Goal: Task Accomplishment & Management: Manage account settings

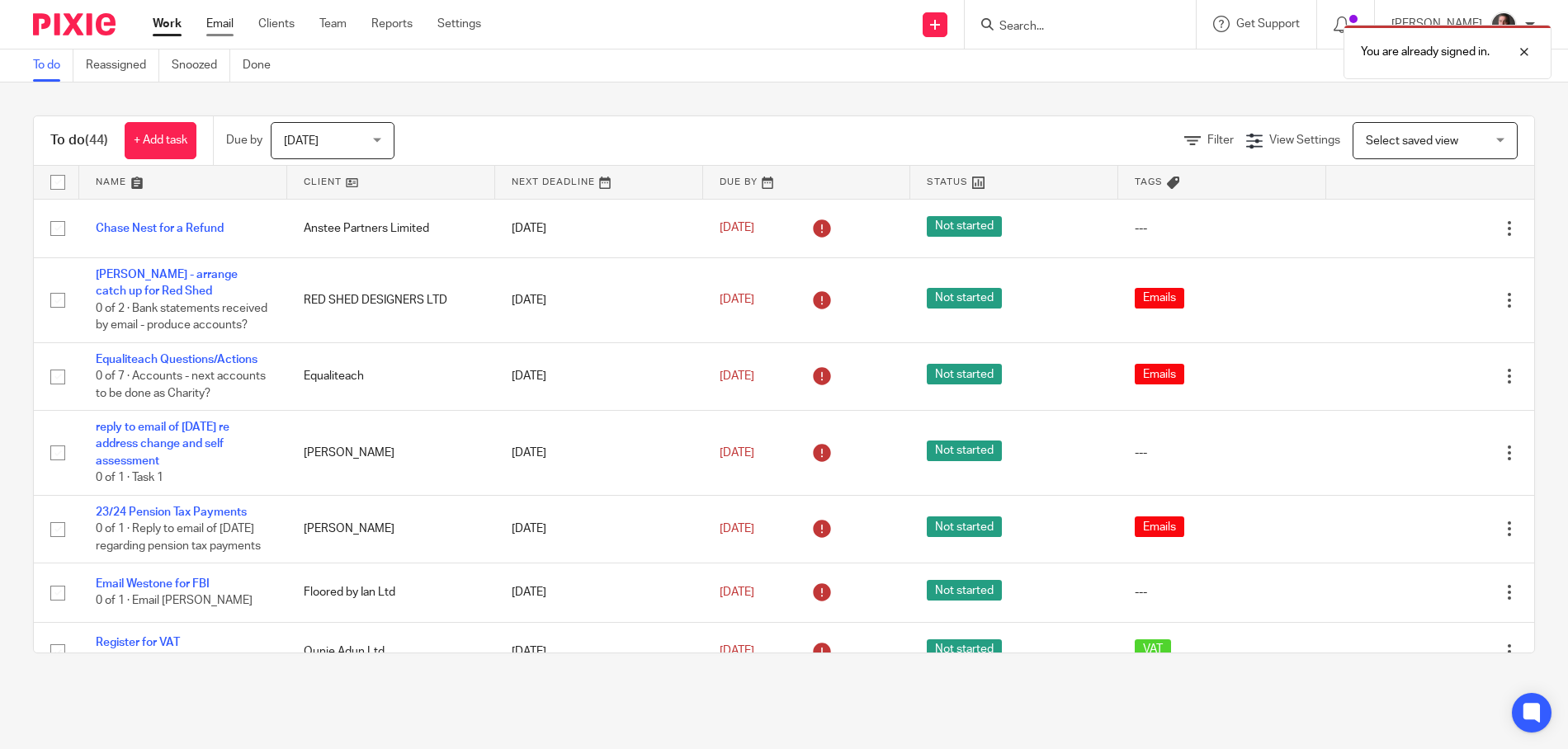
click at [221, 22] on link "Email" at bounding box center [220, 23] width 27 height 16
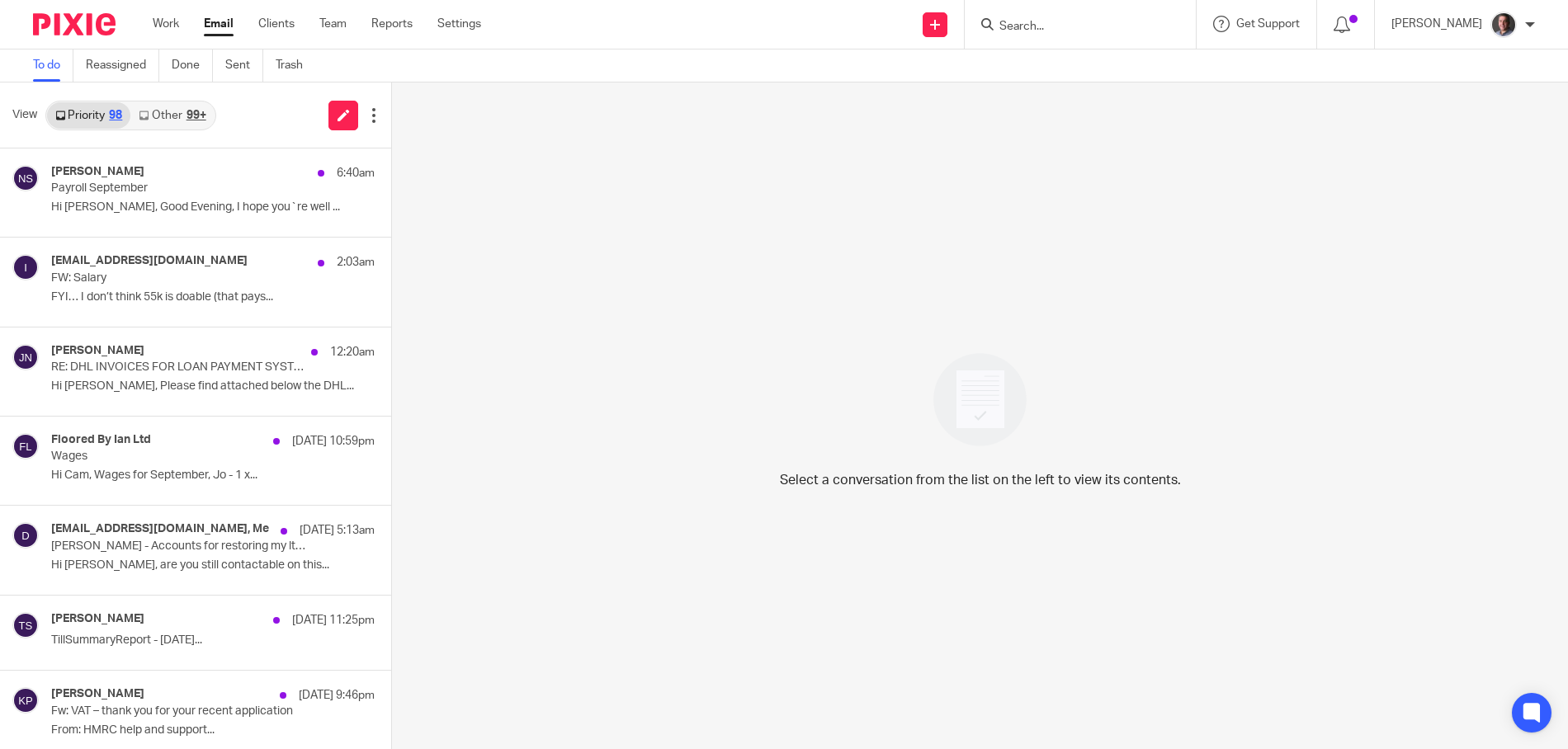
click at [162, 119] on link "Other 99+" at bounding box center [172, 114] width 84 height 26
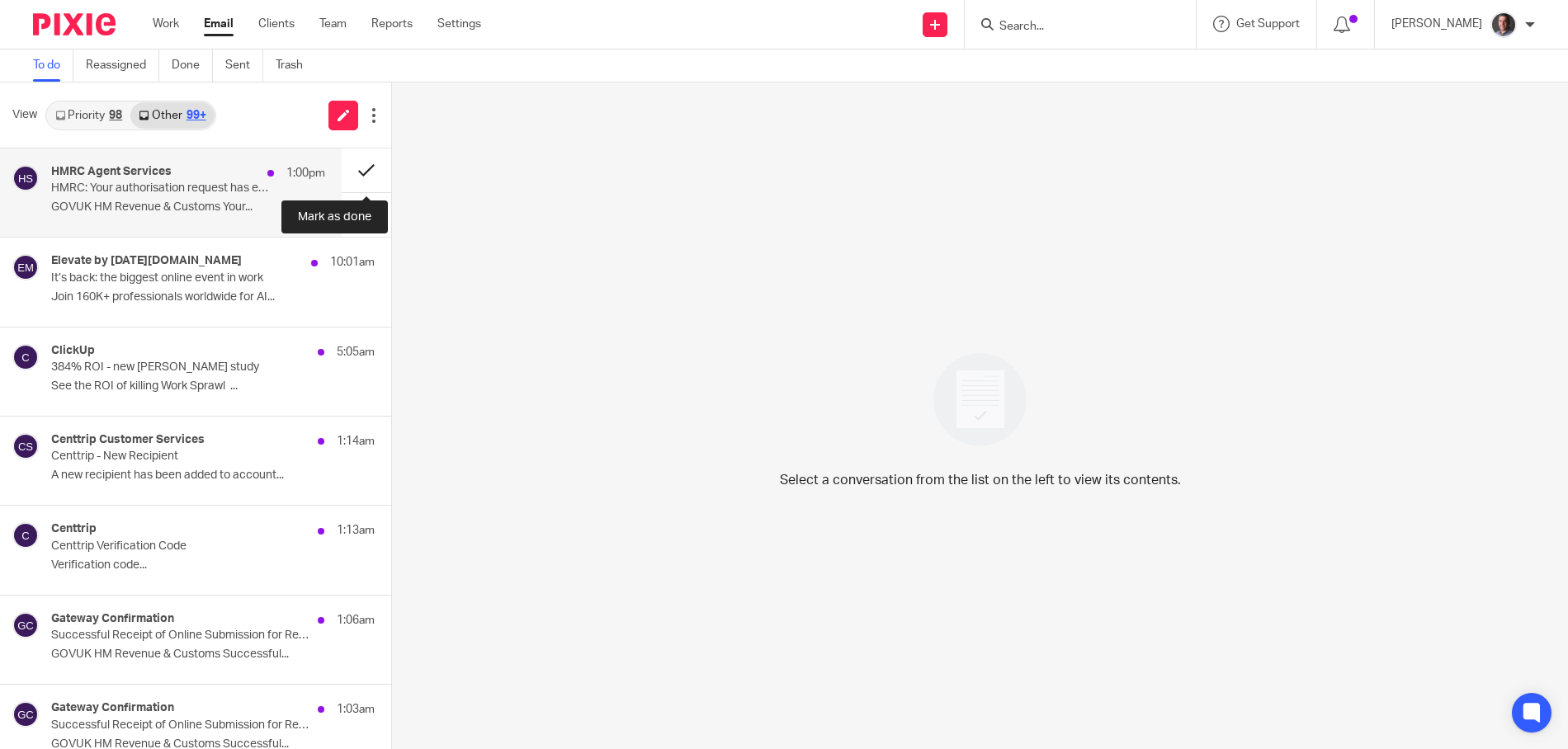
click at [367, 172] on button at bounding box center [365, 169] width 49 height 43
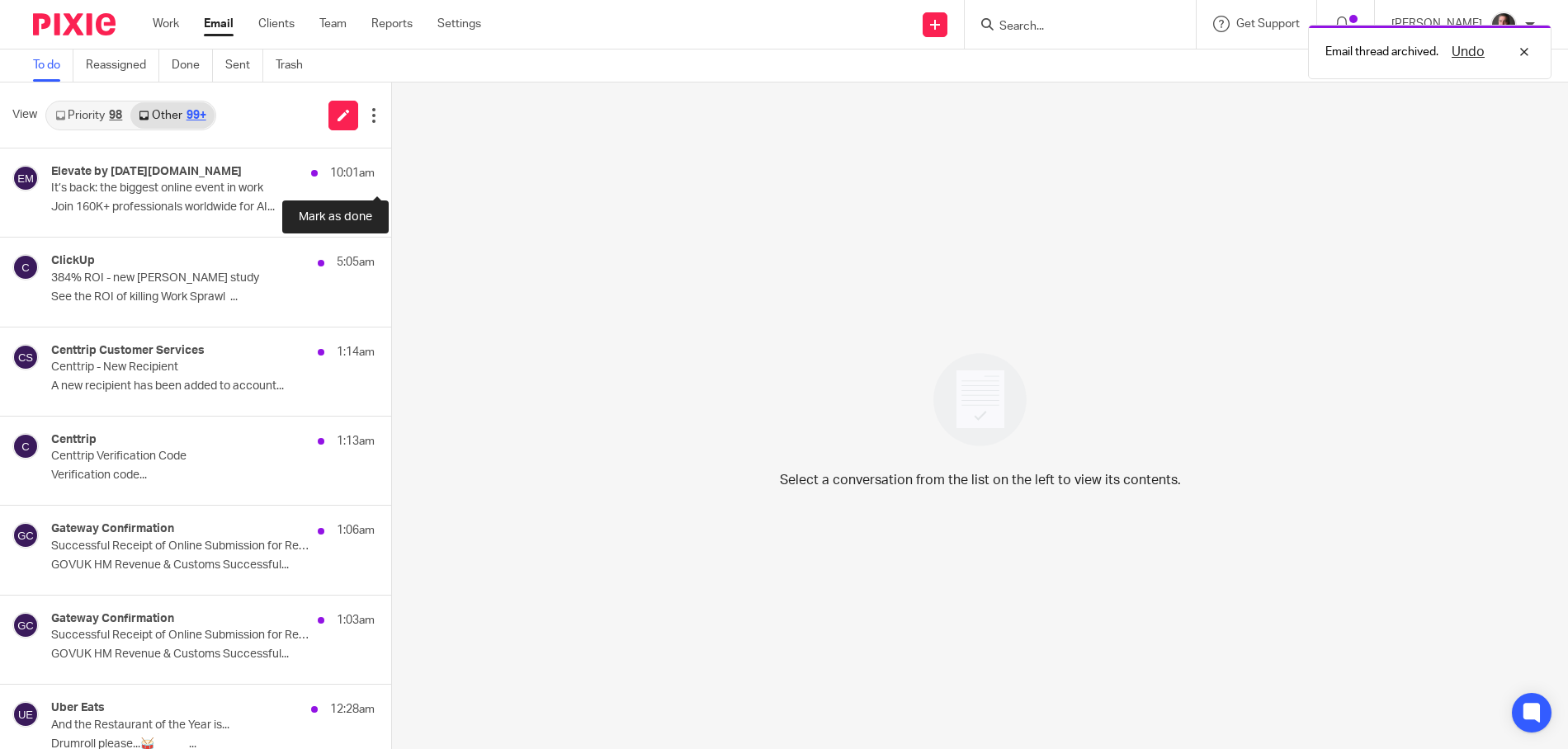
click at [391, 172] on button at bounding box center [398, 169] width 13 height 43
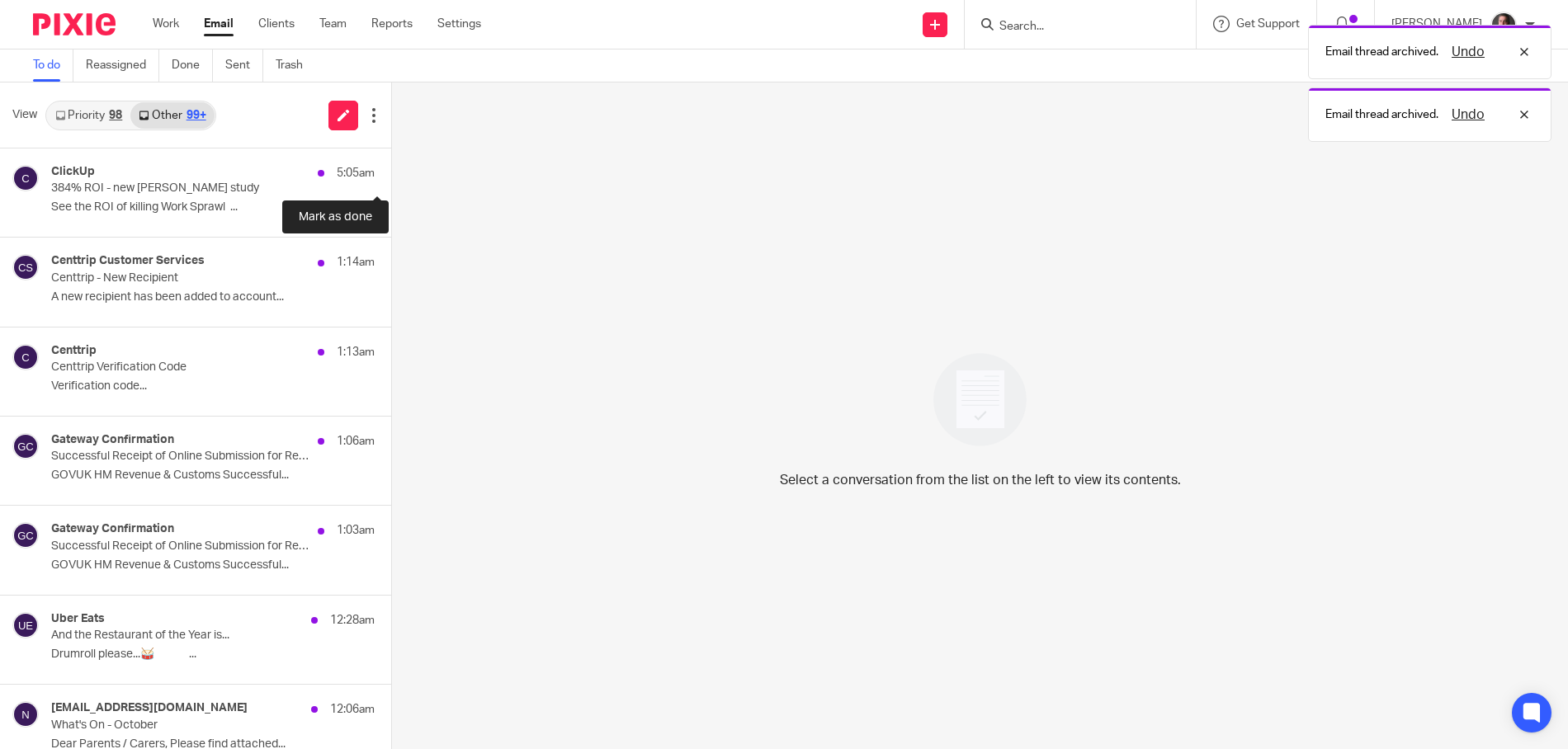
click at [391, 172] on button at bounding box center [398, 169] width 13 height 43
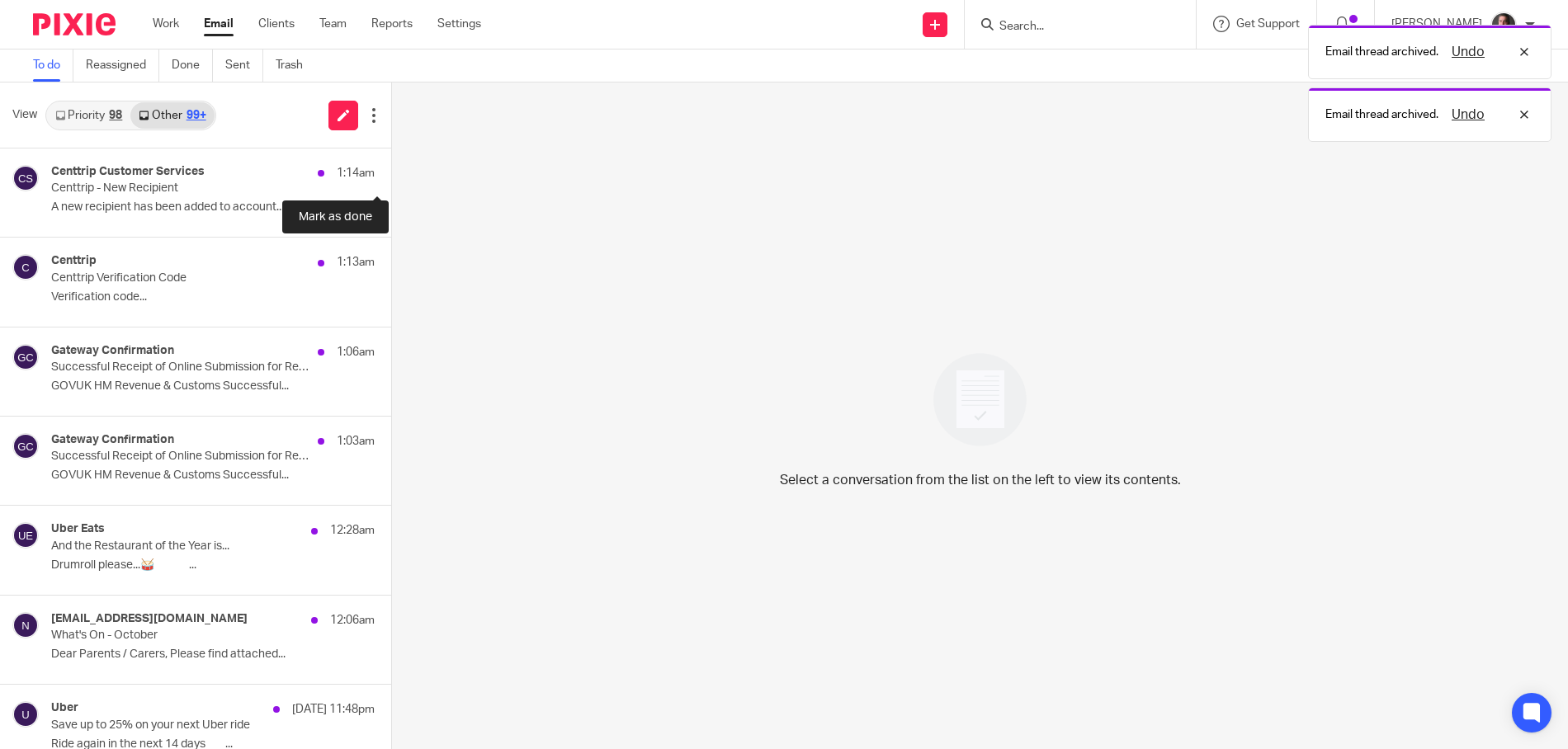
click at [391, 172] on button at bounding box center [398, 169] width 13 height 43
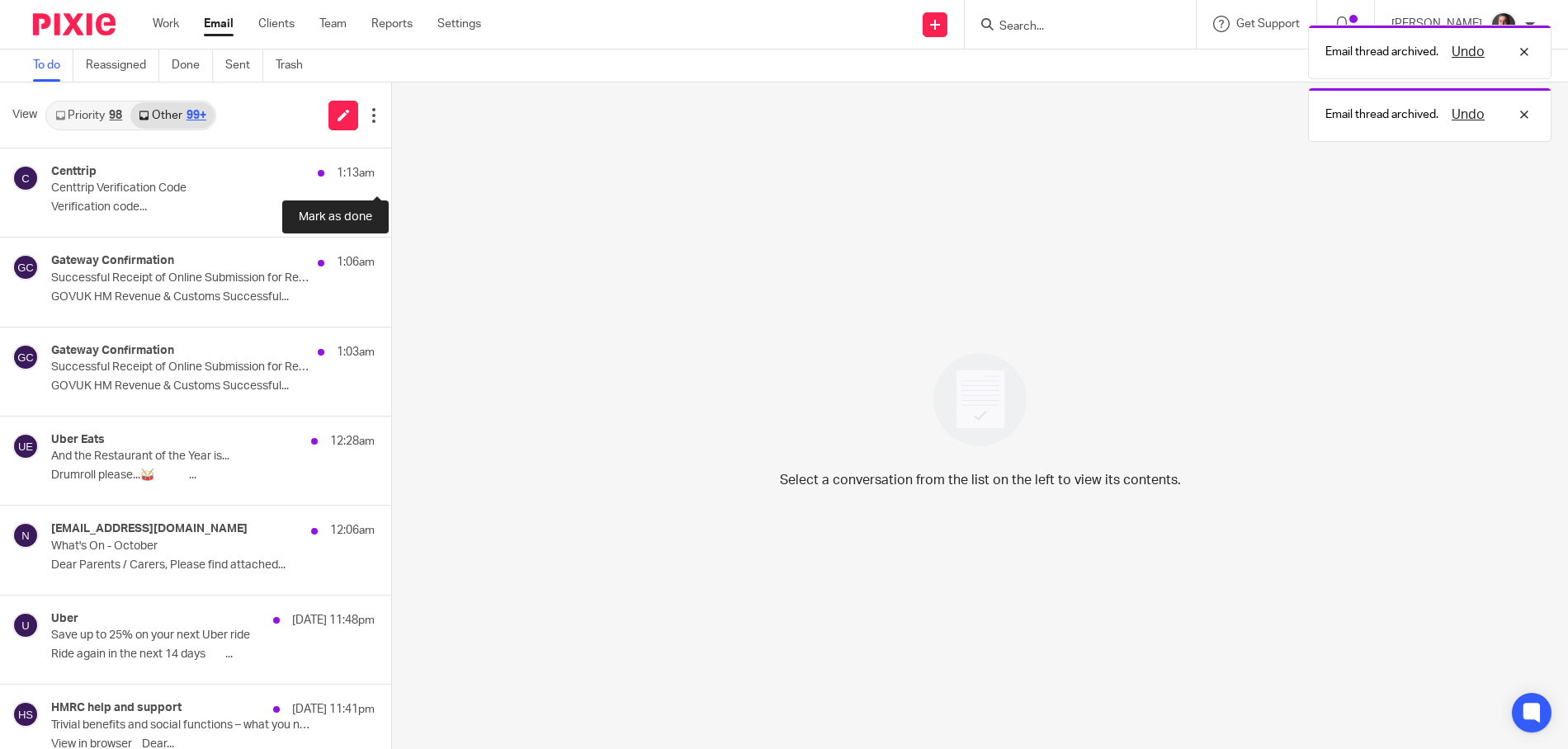
click at [391, 172] on button at bounding box center [398, 169] width 13 height 43
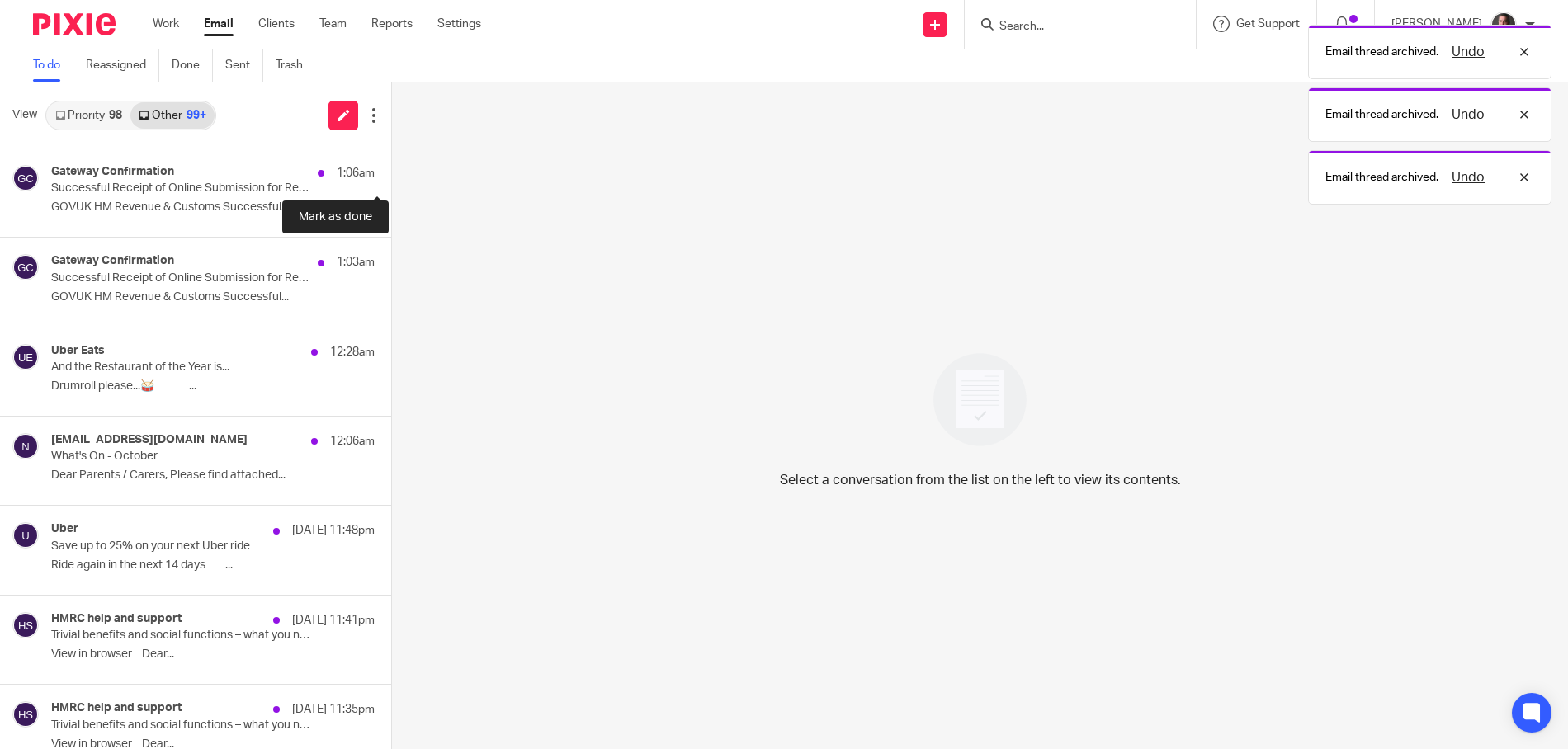
click at [391, 172] on button at bounding box center [398, 169] width 13 height 43
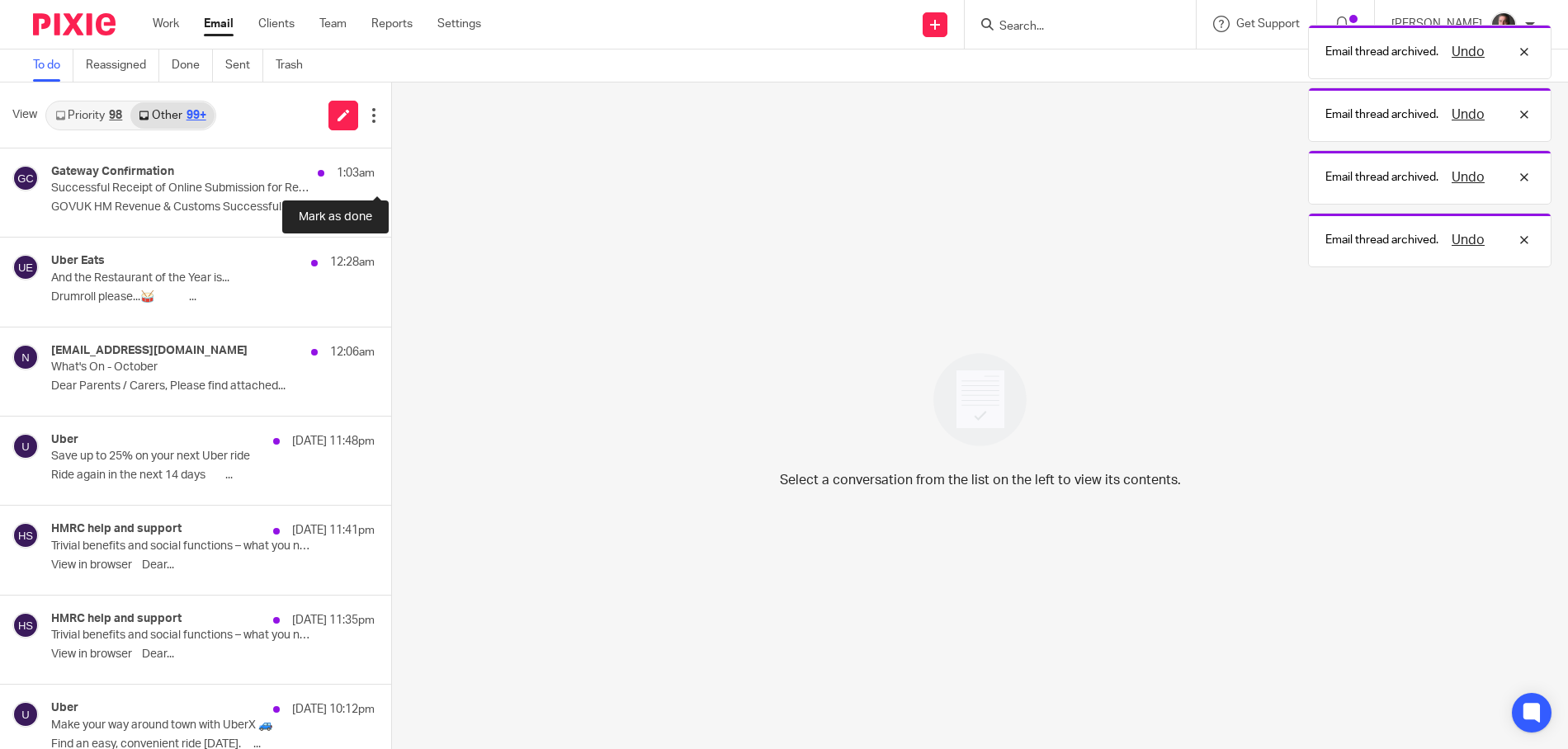
click at [391, 172] on button at bounding box center [398, 169] width 13 height 43
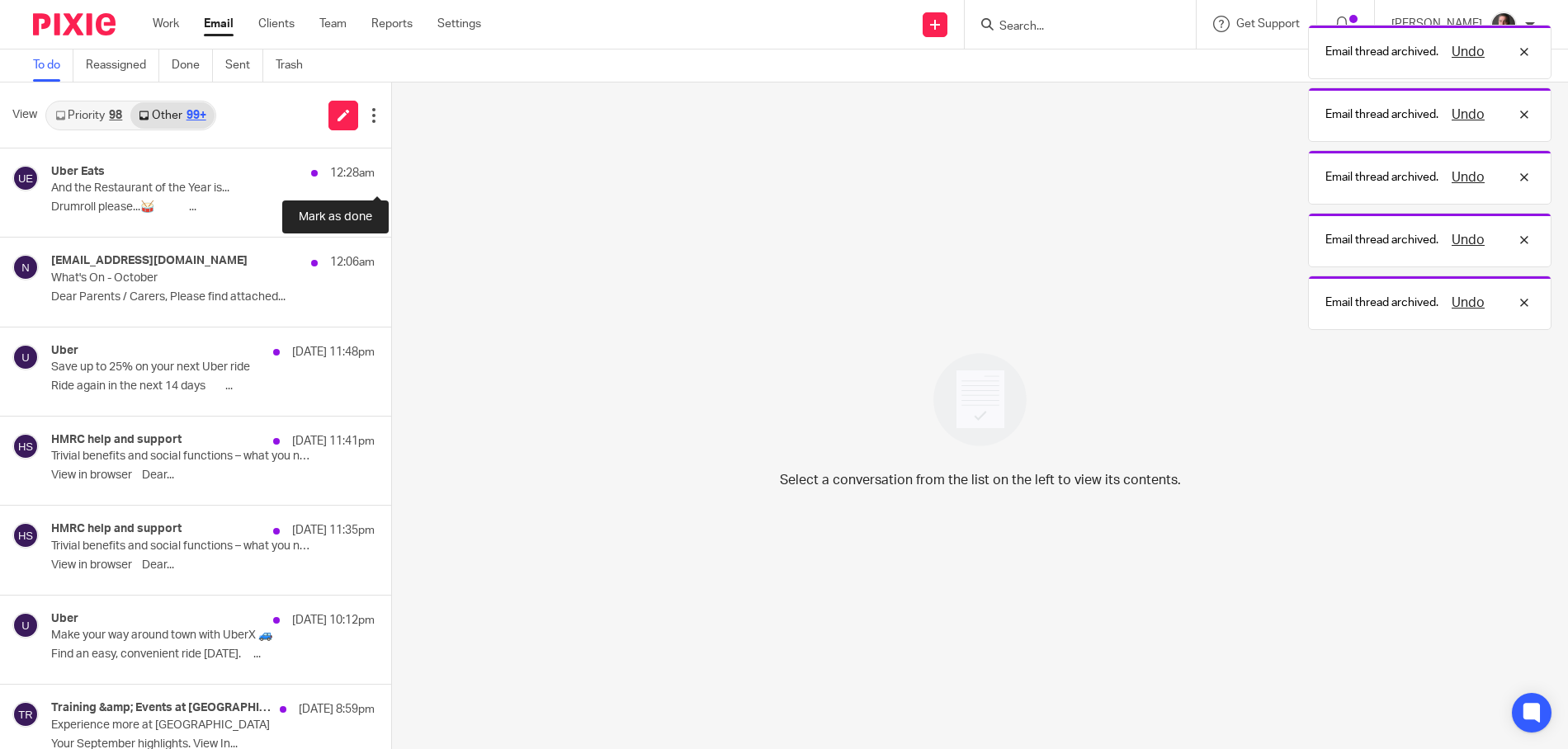
click at [391, 172] on button at bounding box center [398, 169] width 13 height 43
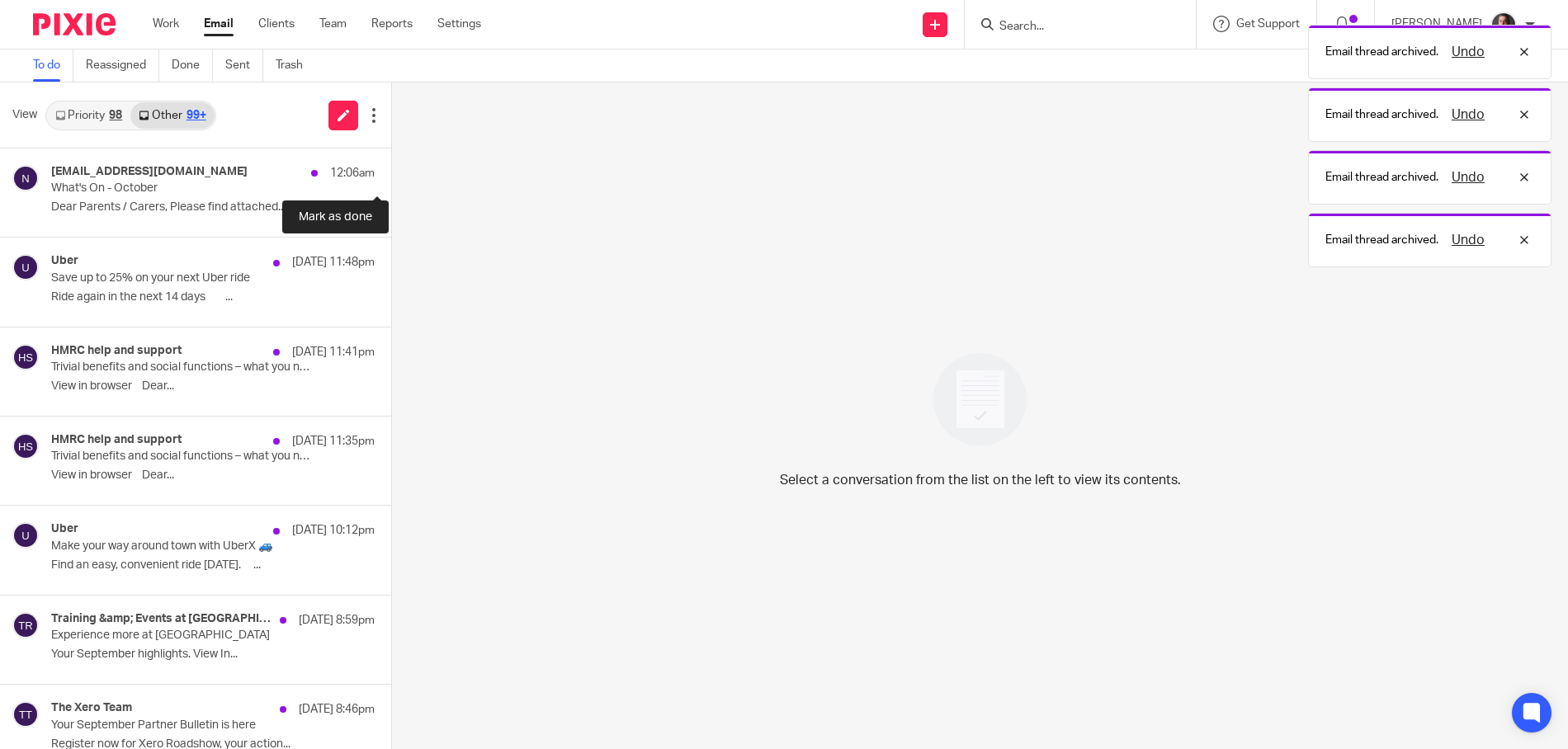
click at [391, 172] on button at bounding box center [398, 169] width 13 height 43
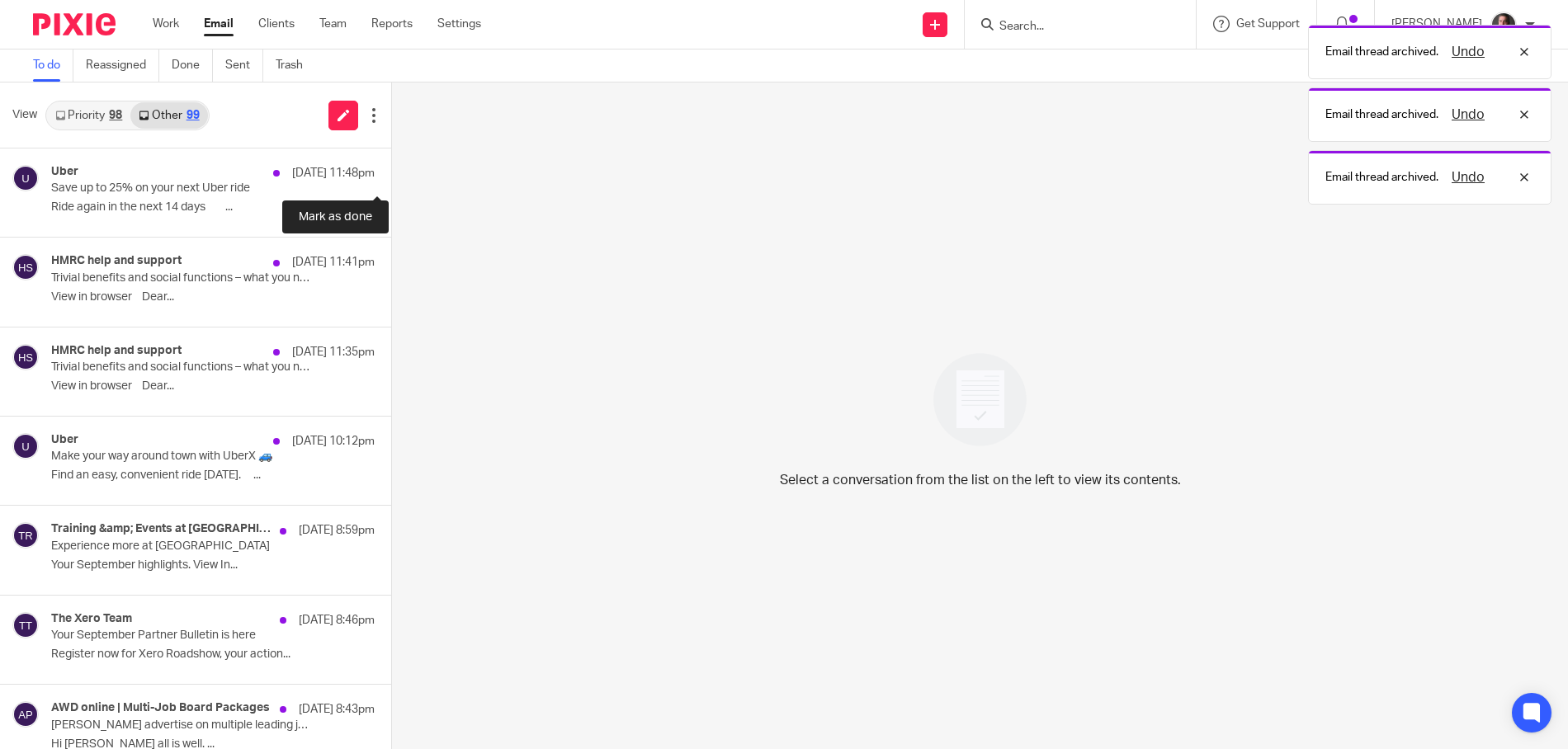
click at [391, 172] on button at bounding box center [398, 169] width 13 height 43
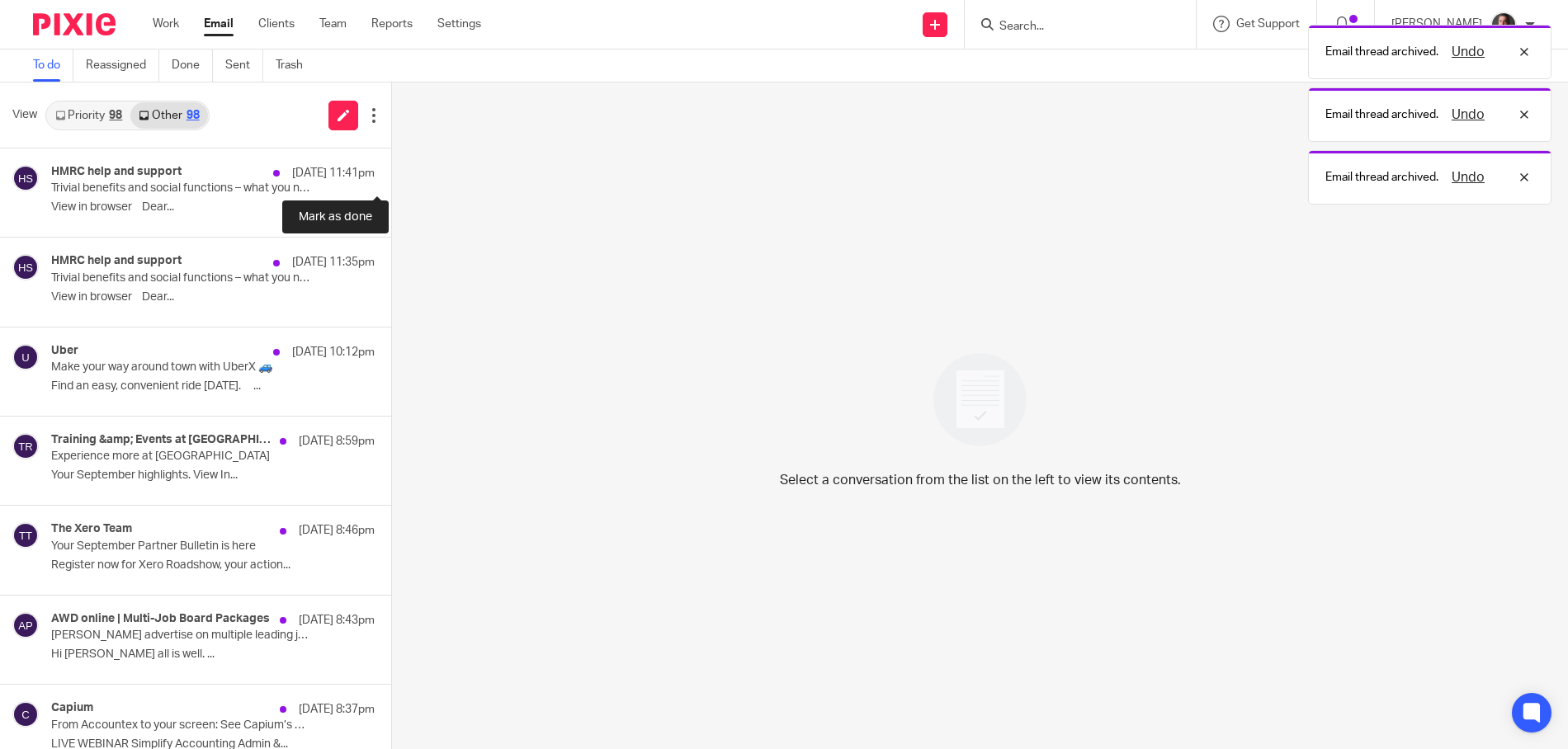
click at [391, 172] on button at bounding box center [398, 169] width 13 height 43
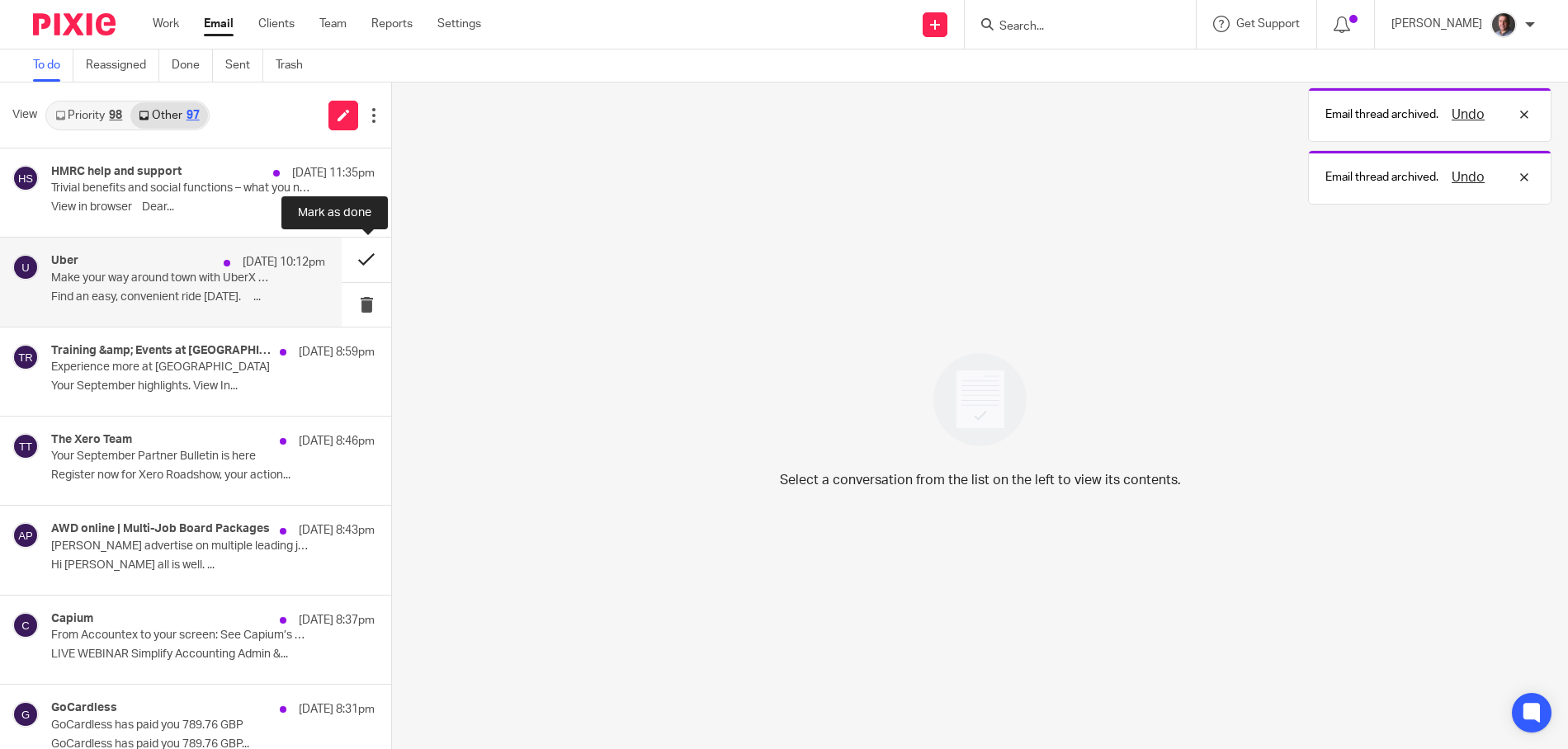
click at [362, 258] on button at bounding box center [365, 259] width 49 height 43
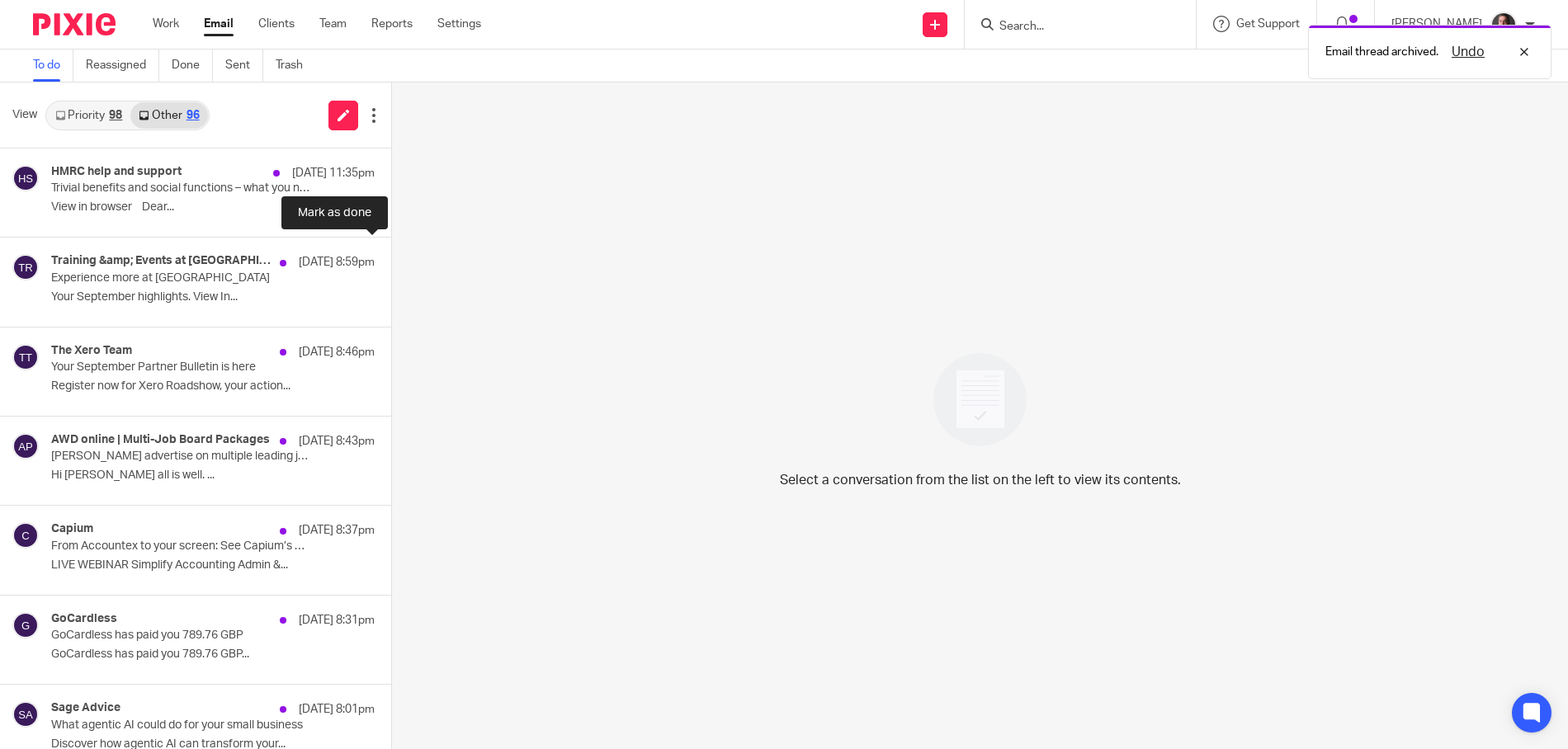
click at [391, 258] on button at bounding box center [398, 259] width 13 height 43
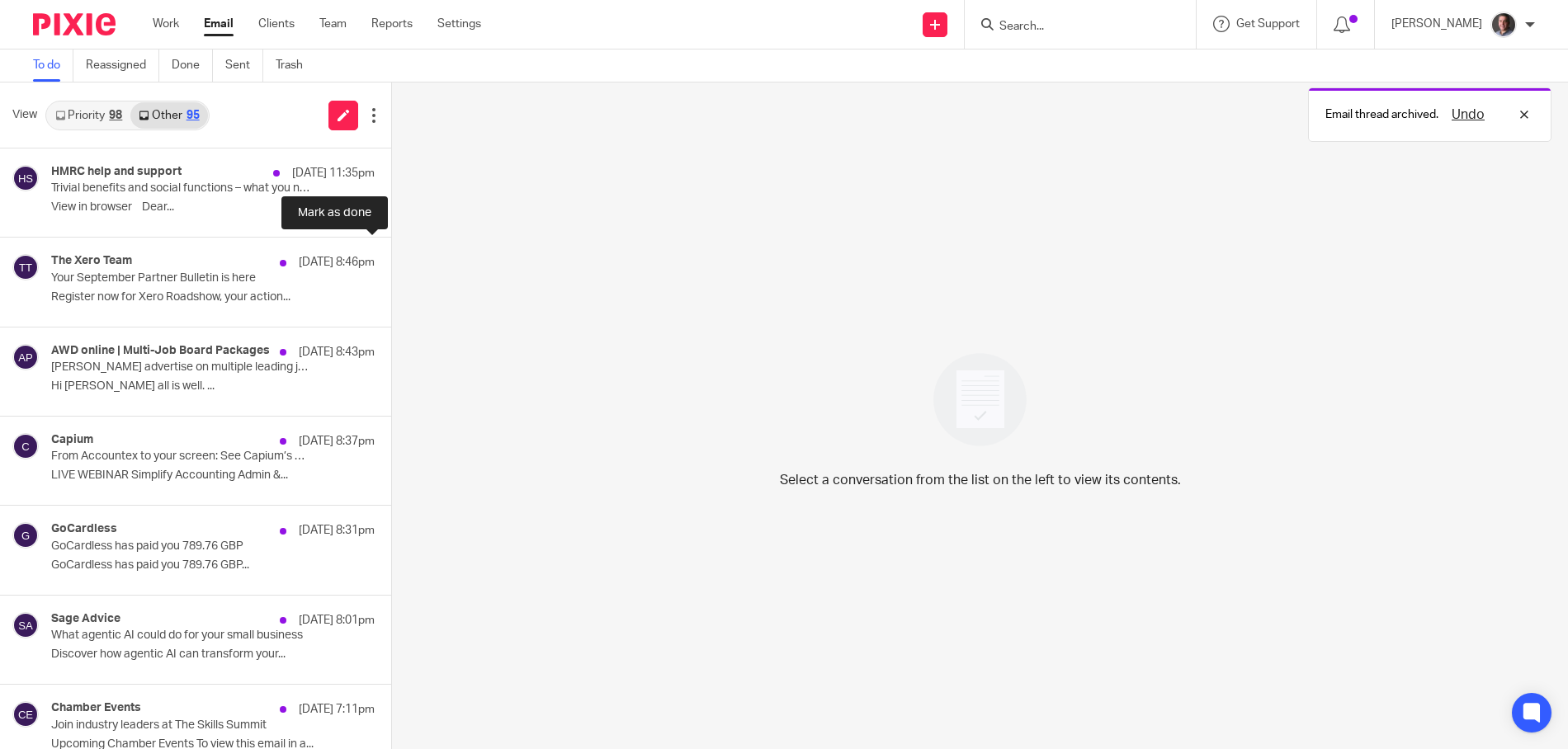
click at [391, 258] on button at bounding box center [398, 259] width 13 height 43
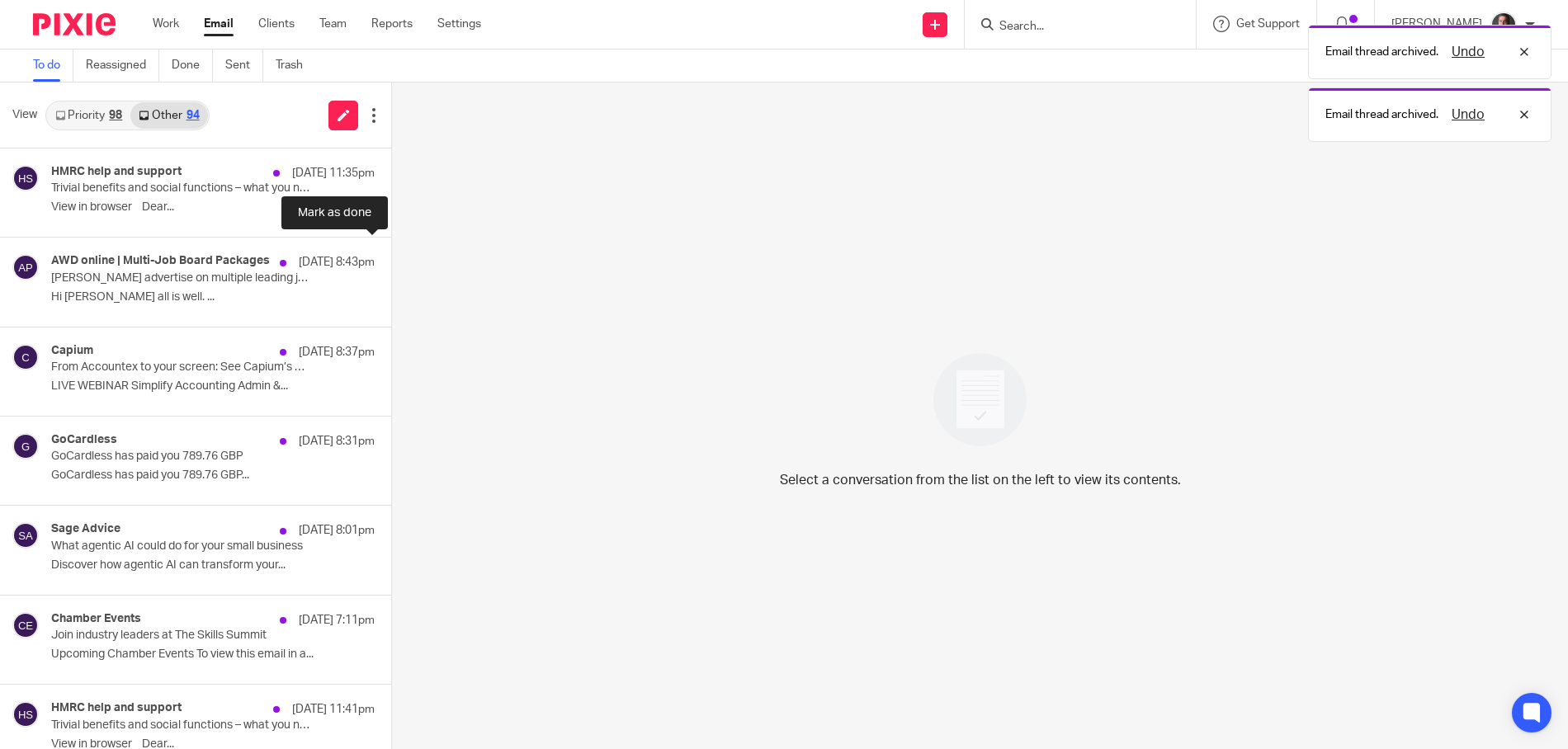
click at [391, 258] on button at bounding box center [398, 259] width 13 height 43
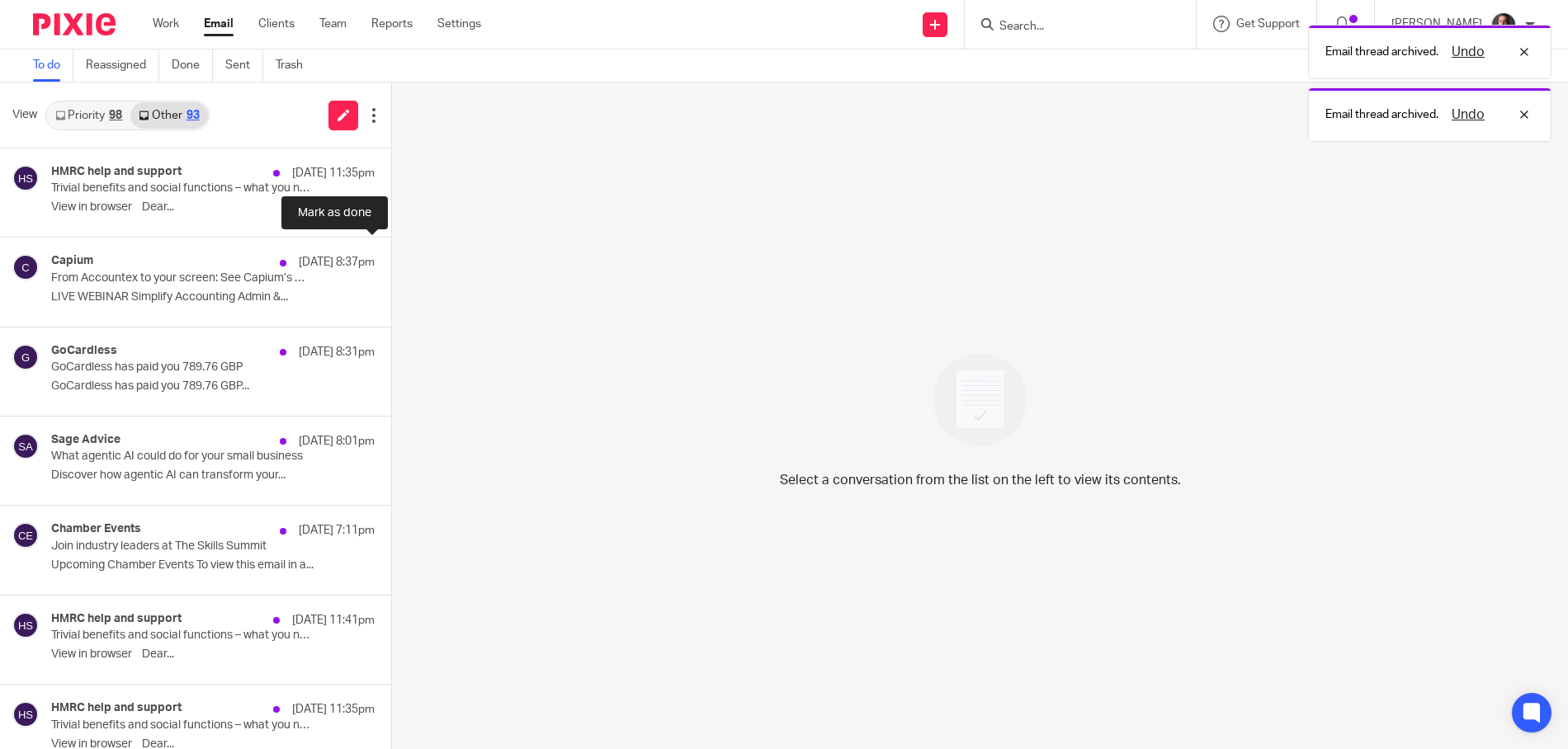
click at [391, 258] on button at bounding box center [398, 259] width 13 height 43
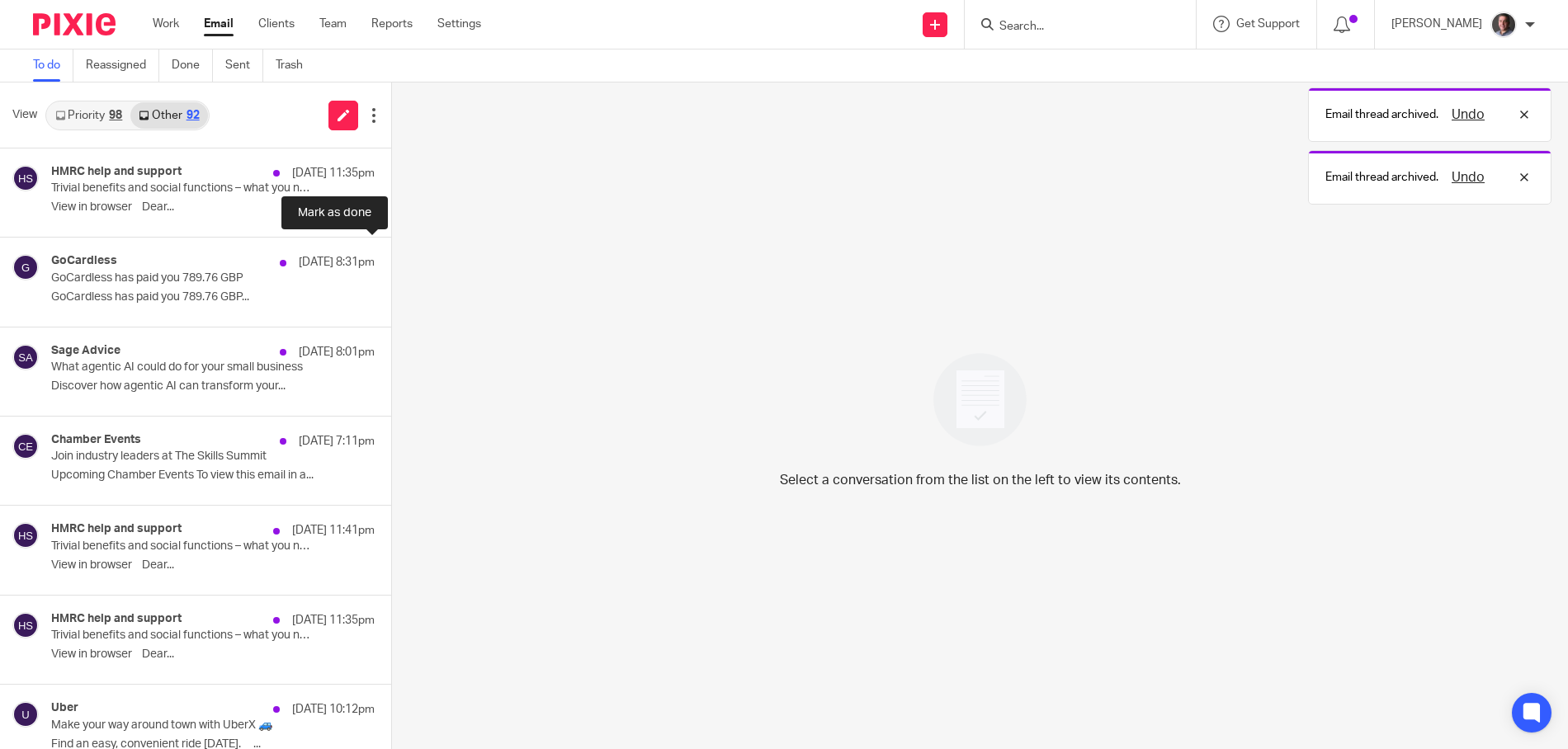
click at [391, 258] on button at bounding box center [398, 259] width 13 height 43
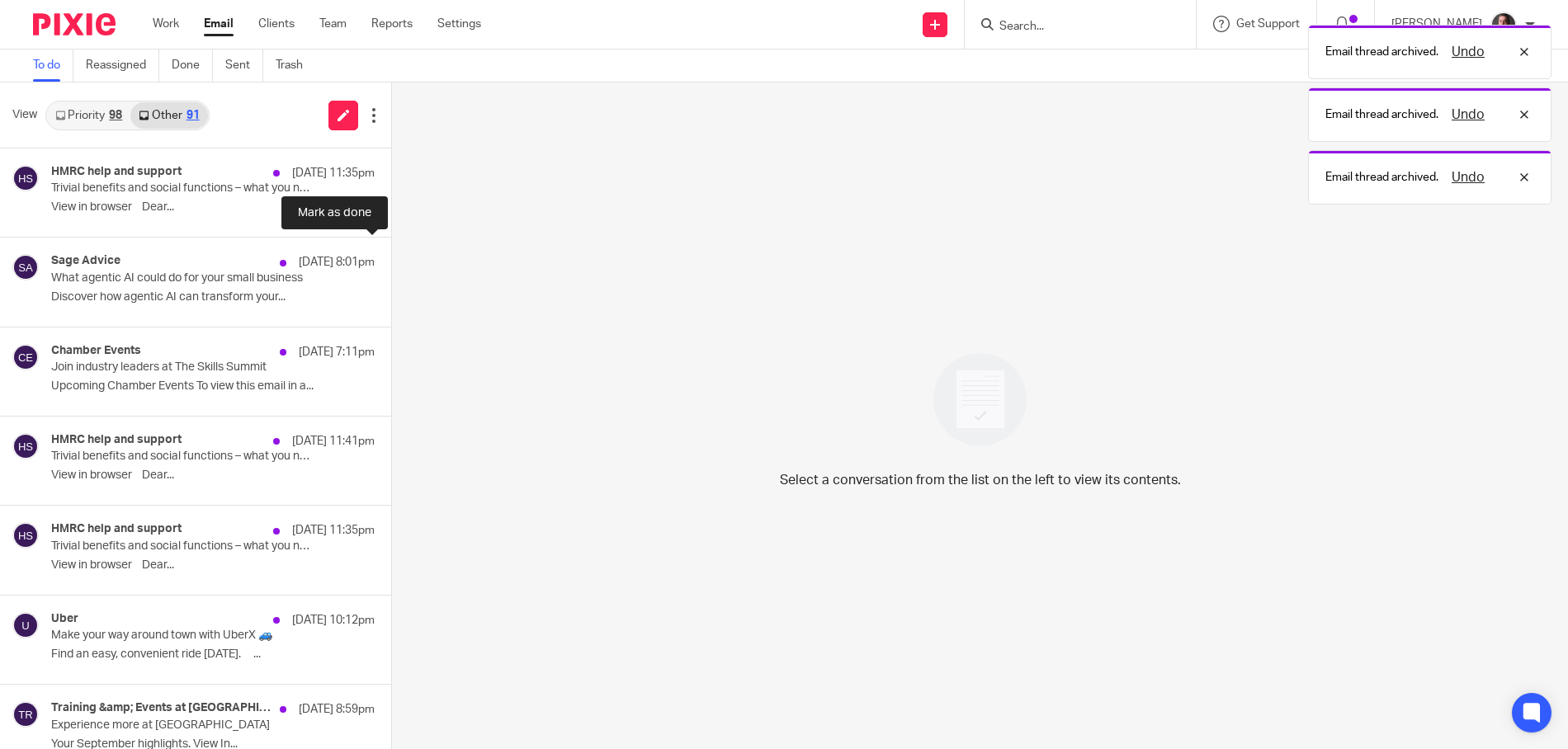
click at [391, 258] on button at bounding box center [398, 259] width 13 height 43
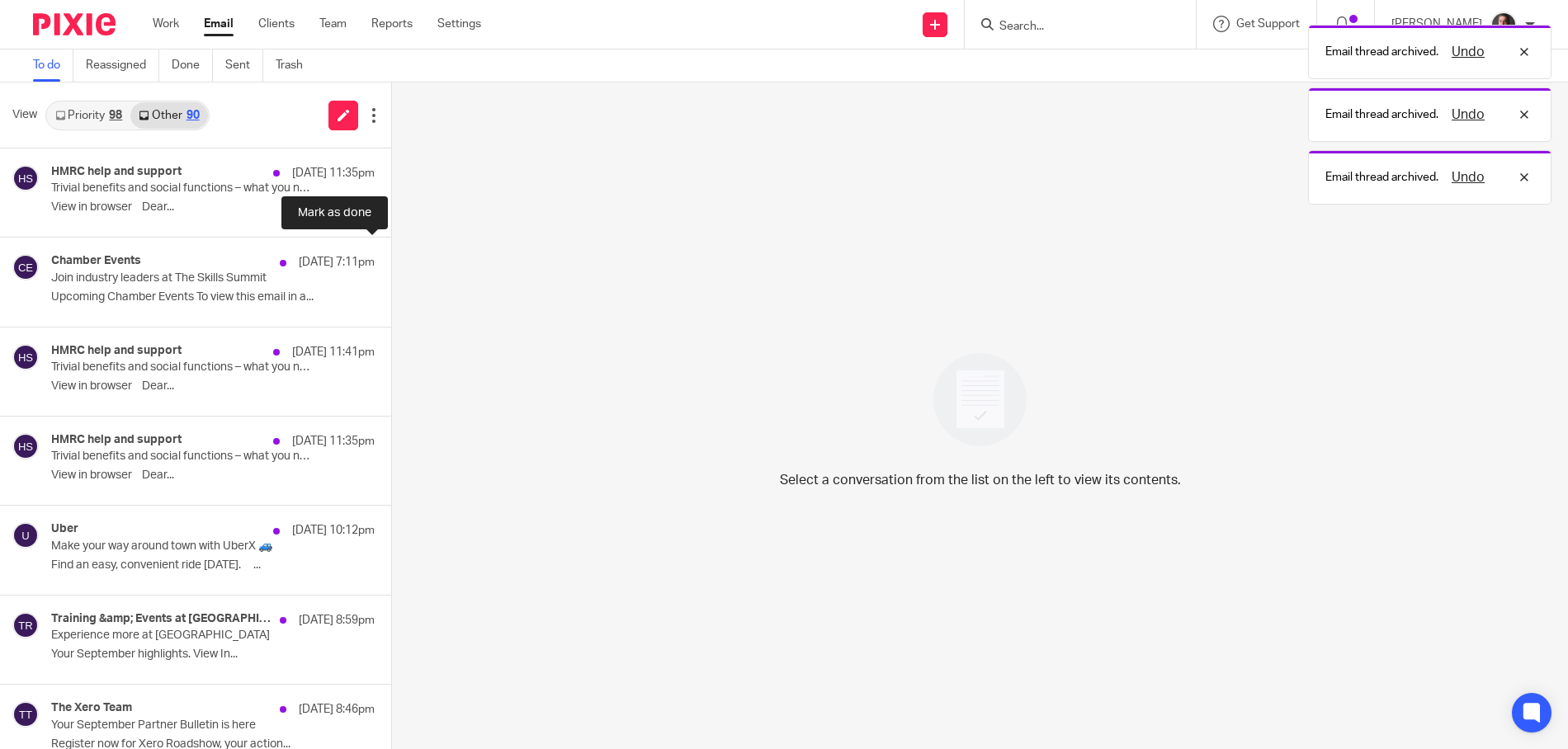
click at [391, 258] on button at bounding box center [398, 259] width 13 height 43
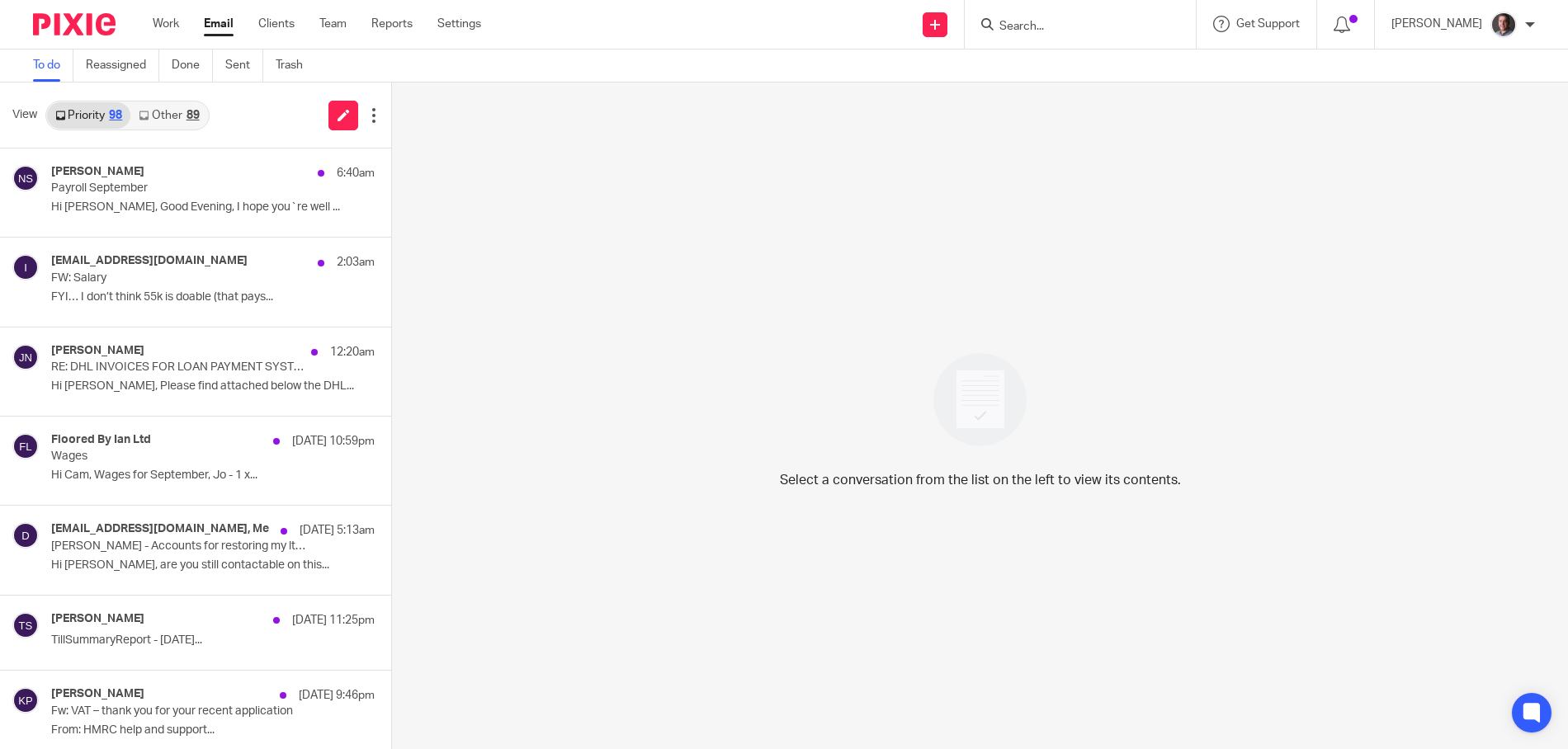
click at [189, 110] on div "89" at bounding box center [193, 115] width 13 height 12
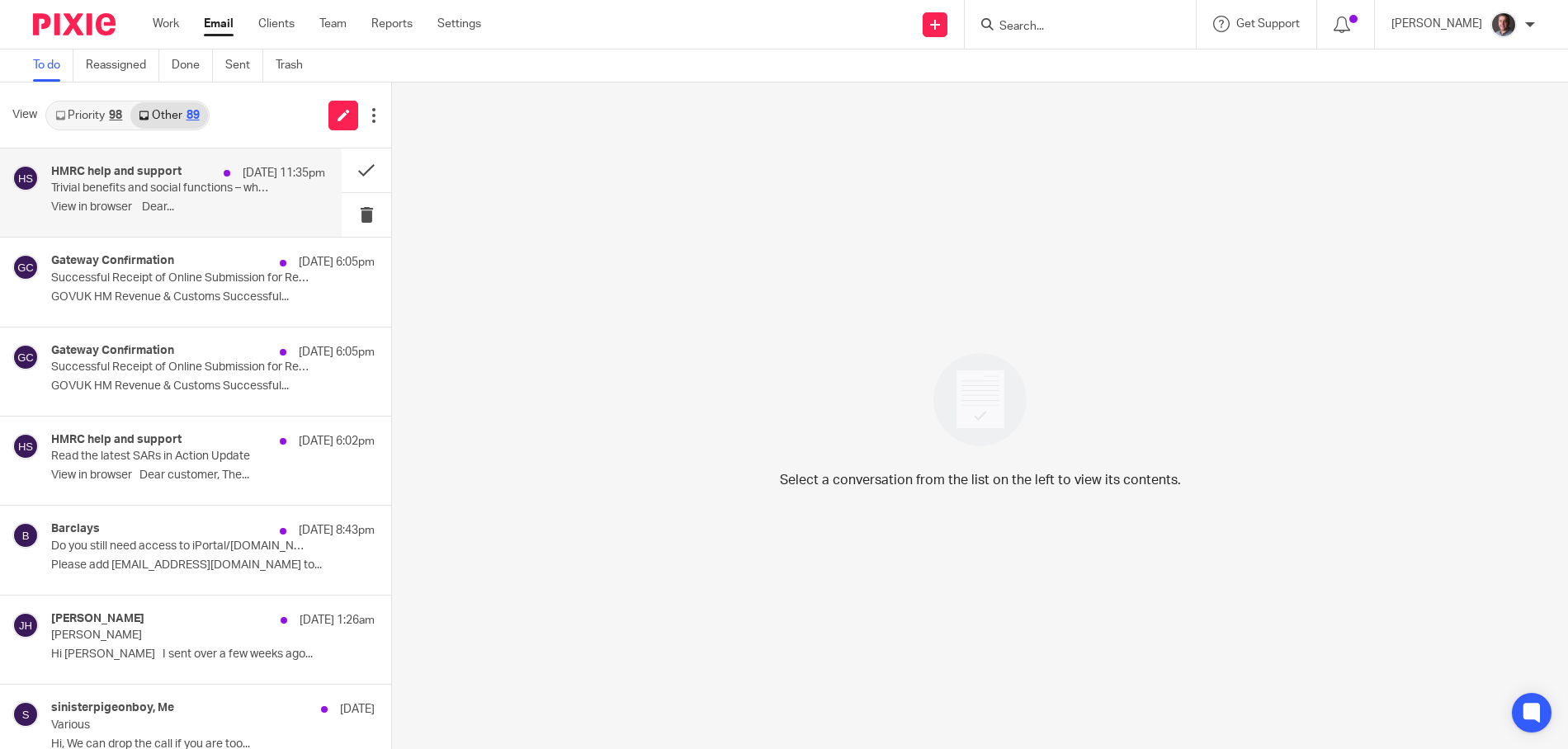
click at [209, 184] on p "Trivial benefits and social functions – what you need to know" at bounding box center [161, 188] width 219 height 14
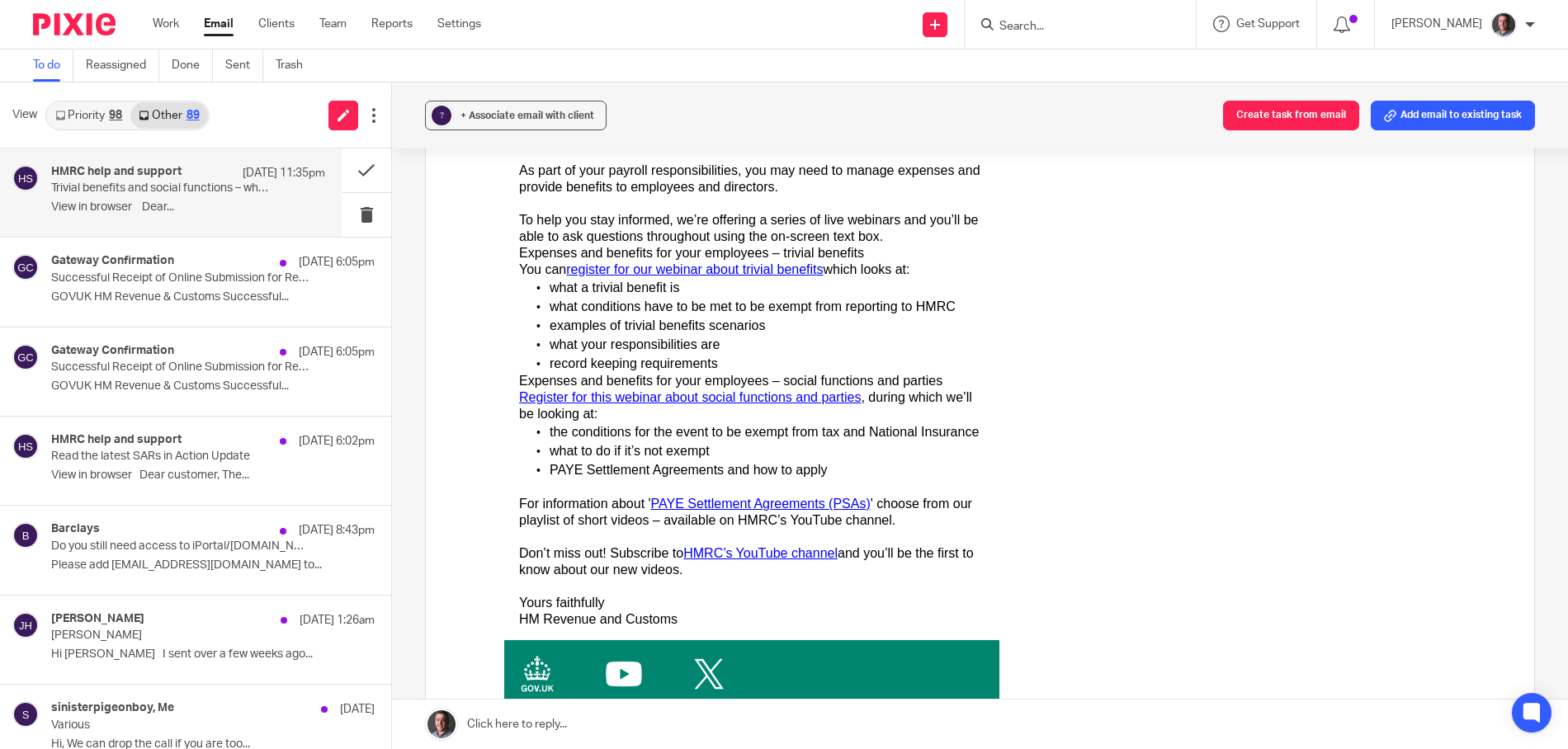
scroll to position [358, 0]
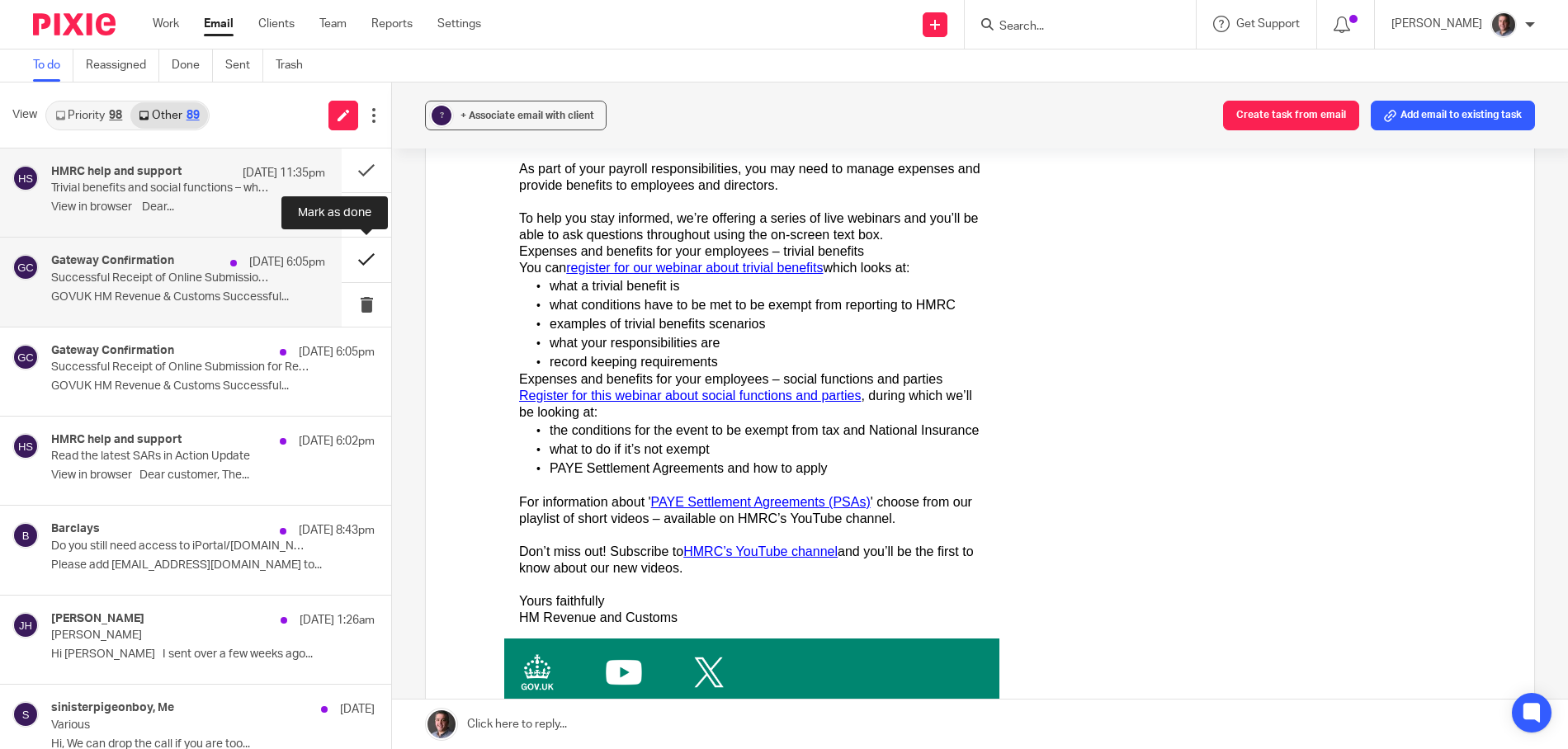
click at [368, 261] on button at bounding box center [365, 259] width 49 height 43
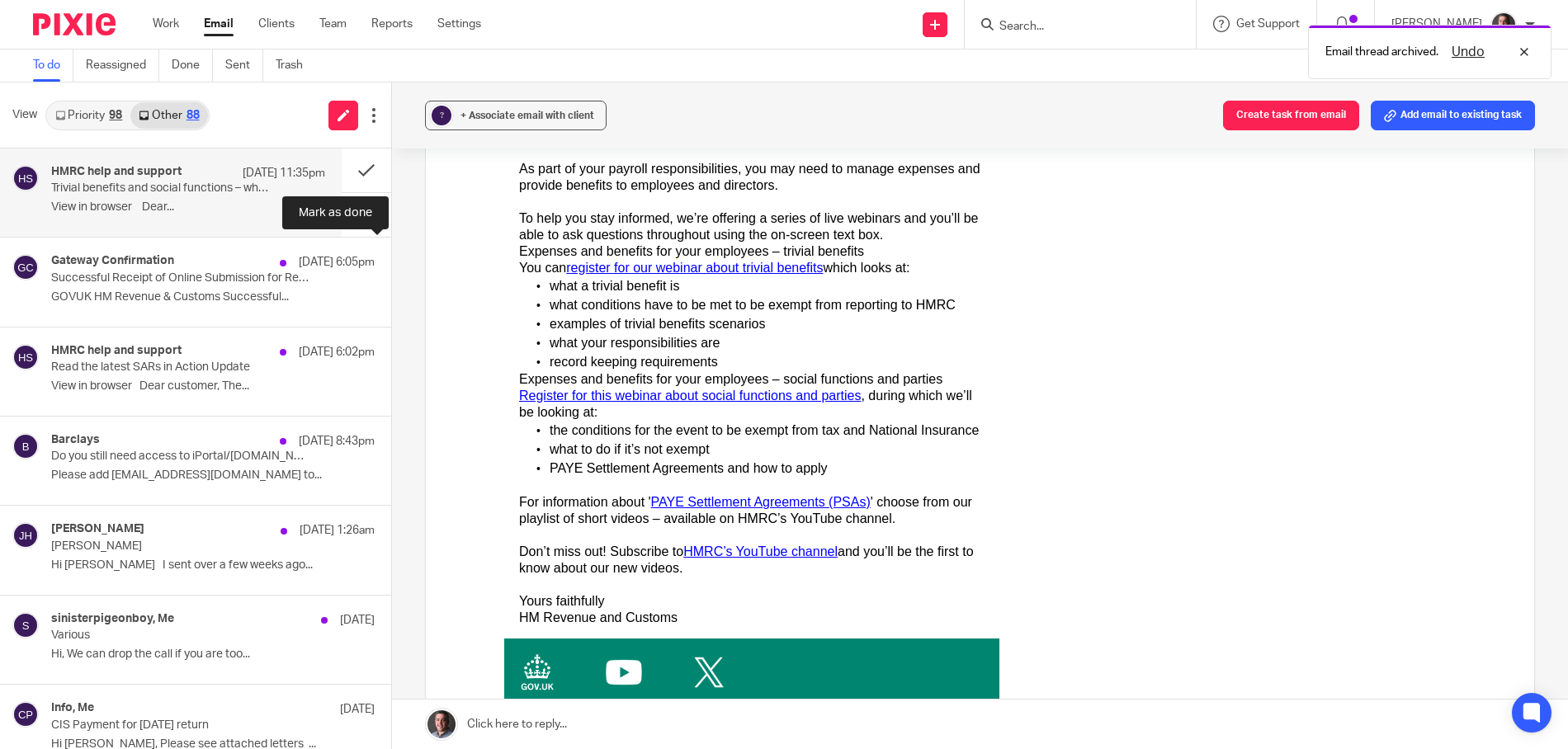
click at [391, 261] on button at bounding box center [398, 259] width 13 height 43
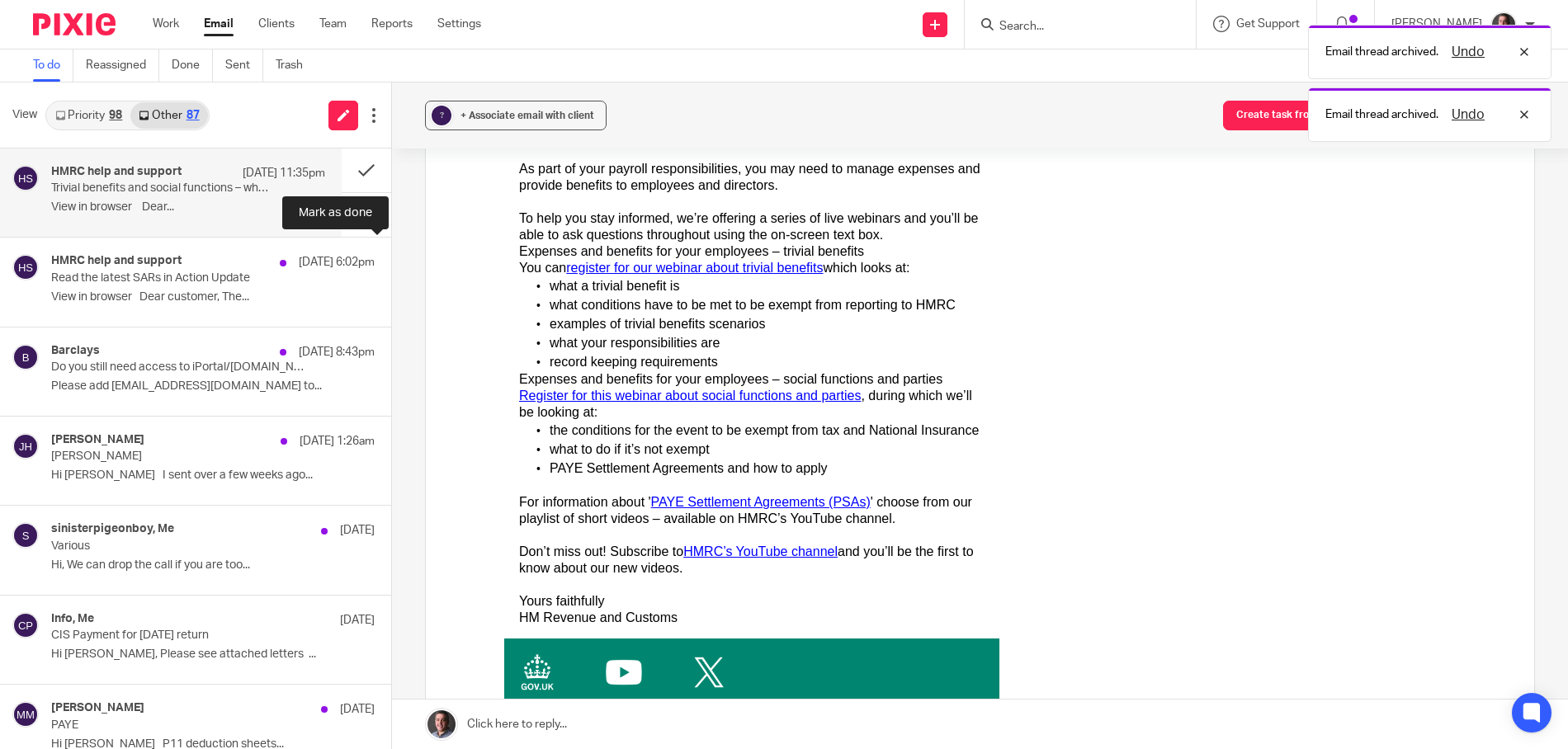
click at [391, 261] on button at bounding box center [398, 259] width 13 height 43
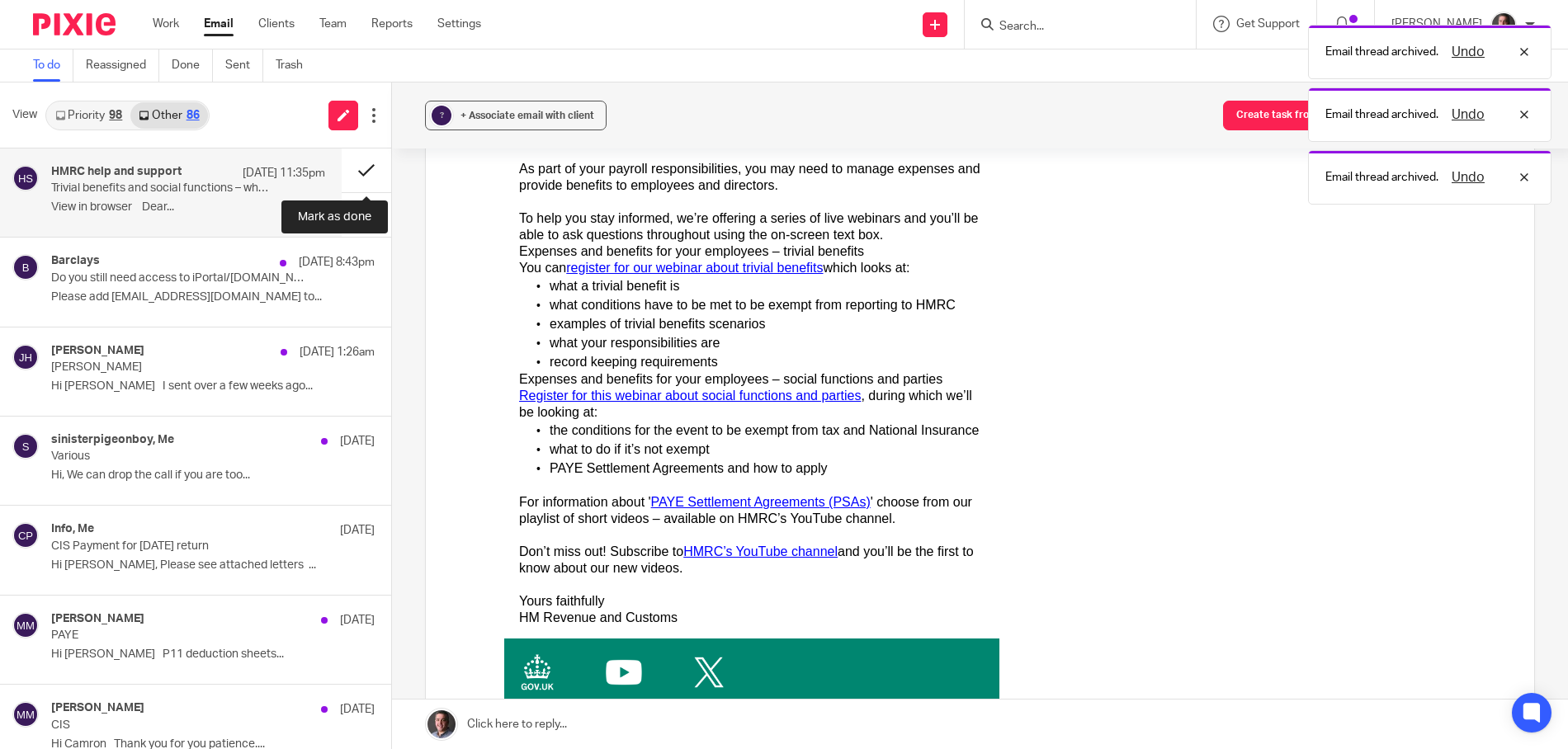
drag, startPoint x: 367, startPoint y: 166, endPoint x: 358, endPoint y: 170, distance: 9.8
click at [367, 166] on button at bounding box center [365, 169] width 49 height 43
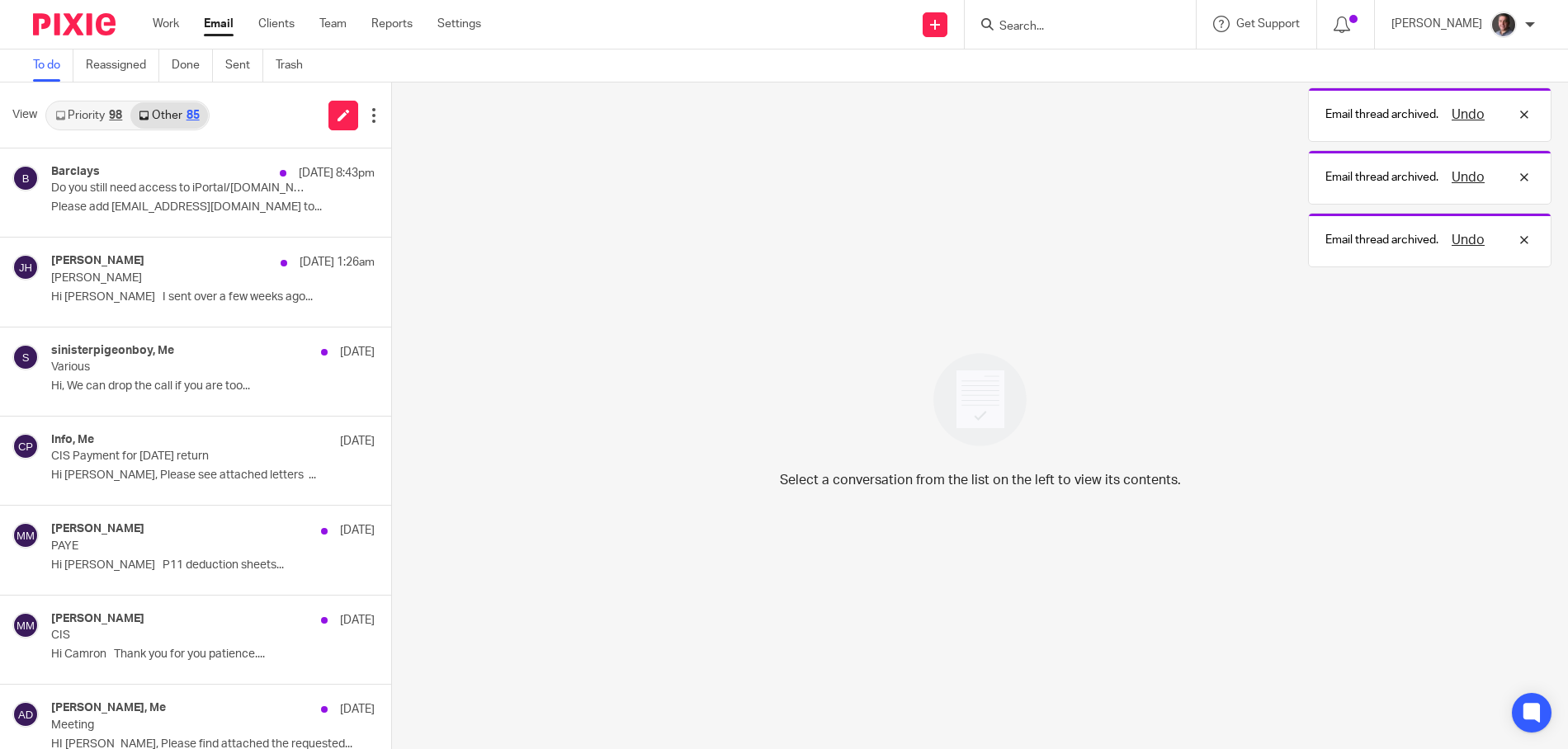
click at [102, 115] on link "Priority 98" at bounding box center [88, 114] width 84 height 26
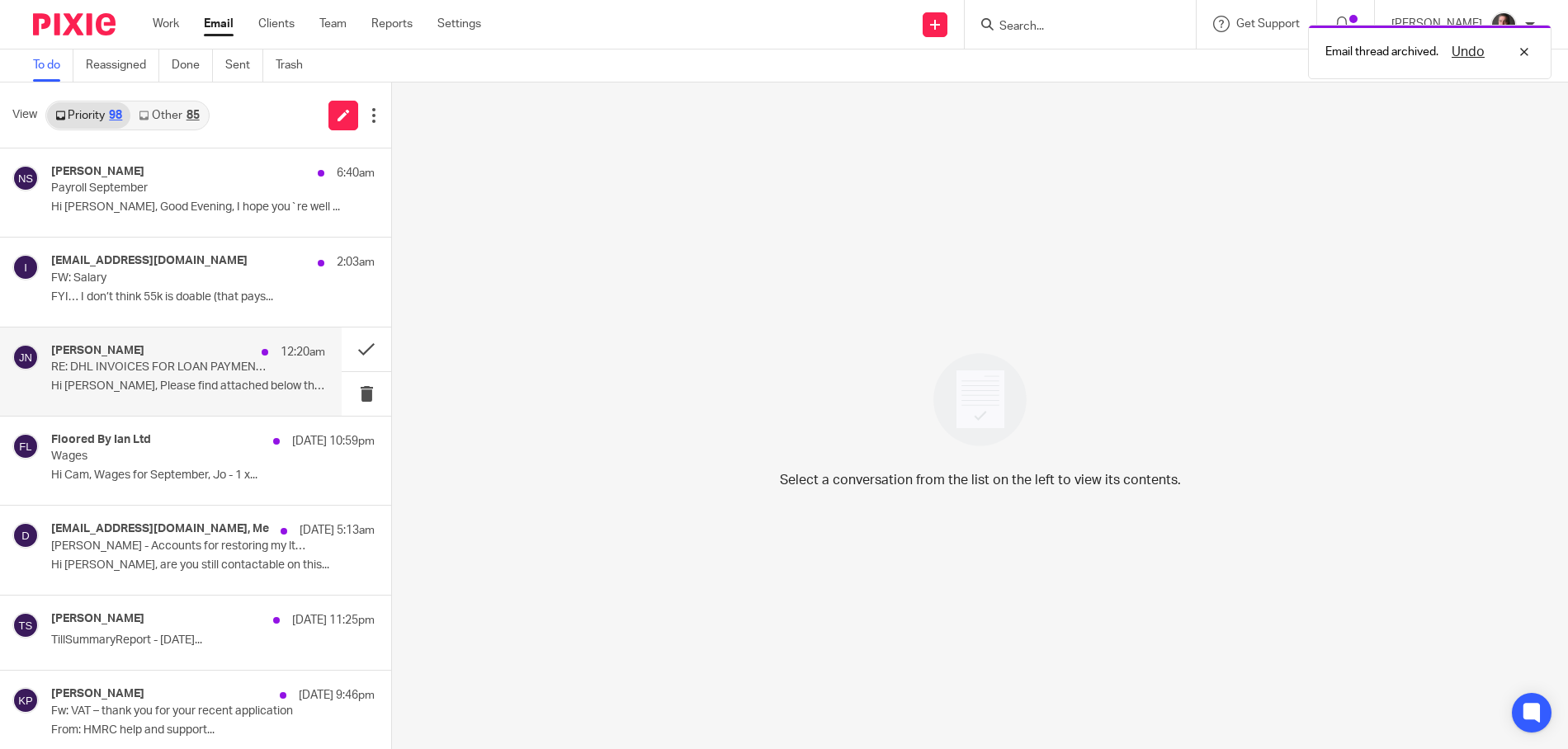
click at [306, 364] on div "Joe Nguyen 12:20am RE: DHL INVOICES FOR LOAN PAYMENT SYSTEM - 24.09.2025 - URGE…" at bounding box center [187, 372] width 274 height 56
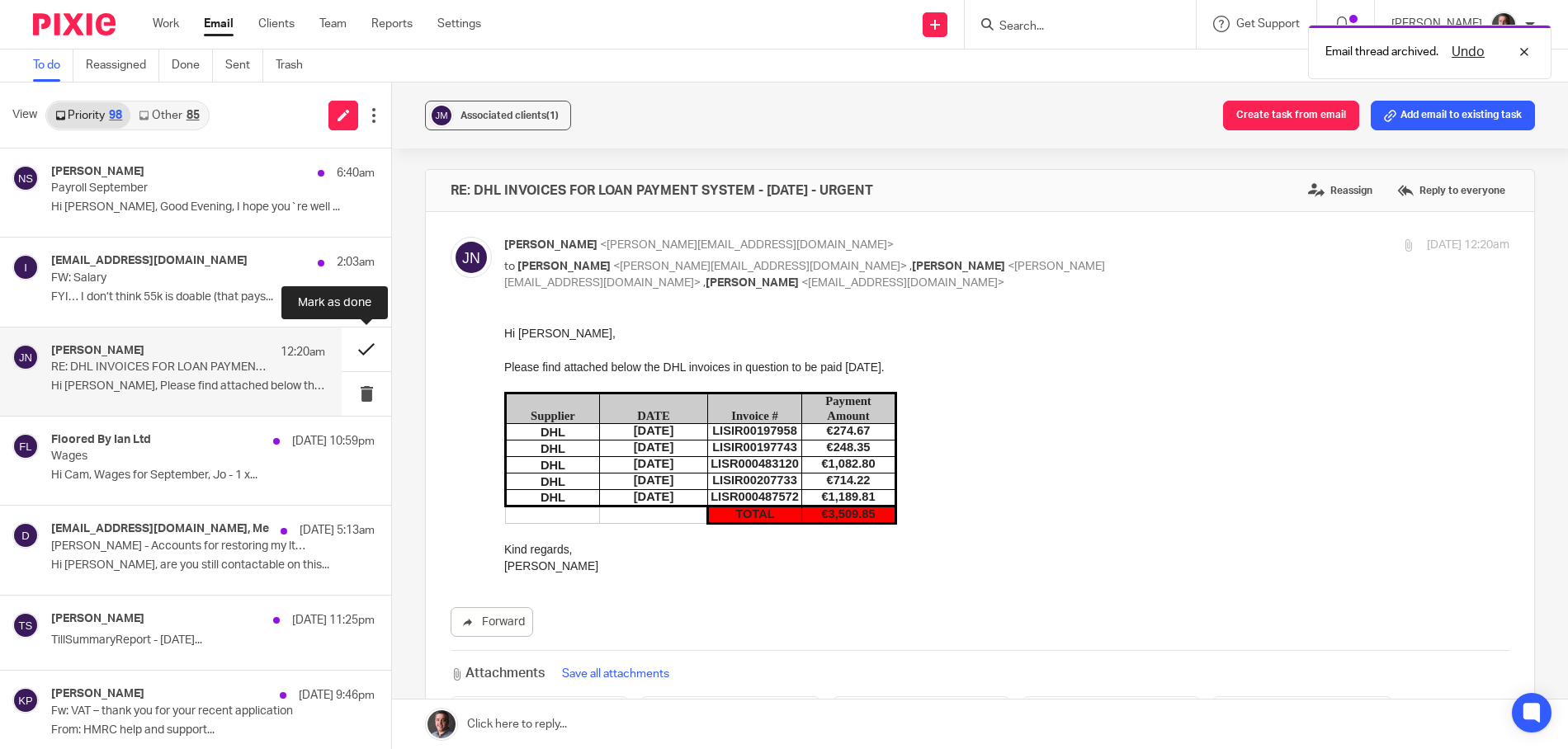
scroll to position [0, 0]
click at [369, 350] on button at bounding box center [365, 349] width 49 height 43
